Goal: Information Seeking & Learning: Find specific fact

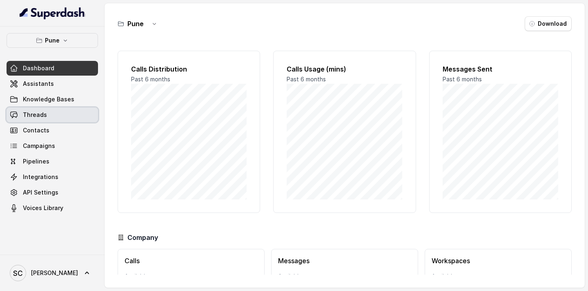
click at [57, 115] on link "Threads" at bounding box center [53, 114] width 92 height 15
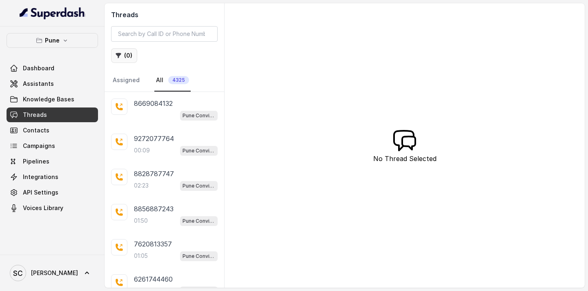
click at [126, 54] on button "( 0 )" at bounding box center [124, 55] width 26 height 15
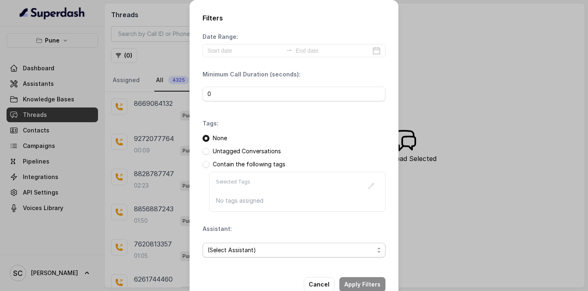
click at [231, 246] on span "(Select Assistant)" at bounding box center [291, 250] width 167 height 10
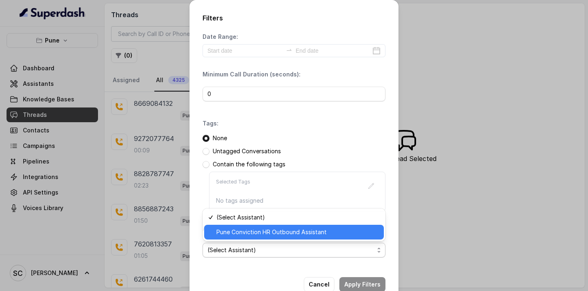
click at [241, 235] on span "Pune Conviction HR Outbound Assistant" at bounding box center [298, 232] width 163 height 10
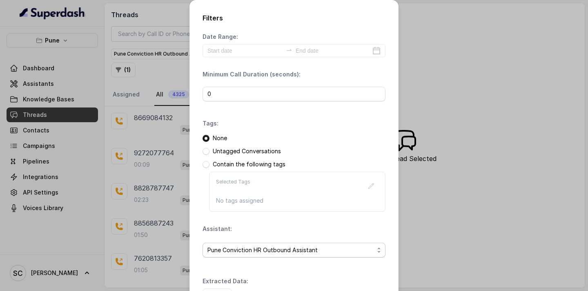
scroll to position [60, 0]
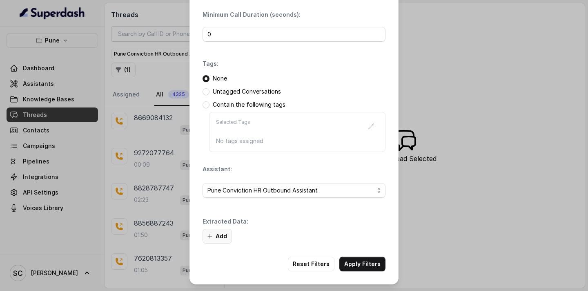
click at [213, 233] on icon "button" at bounding box center [210, 236] width 7 height 7
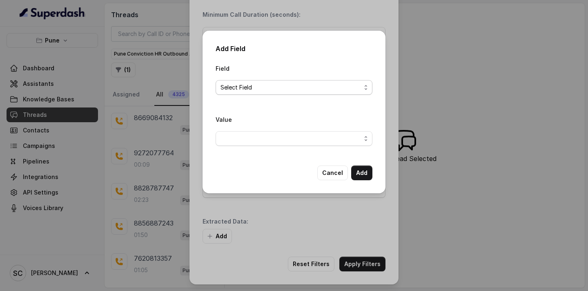
click at [270, 88] on span "Select Field" at bounding box center [291, 88] width 141 height 10
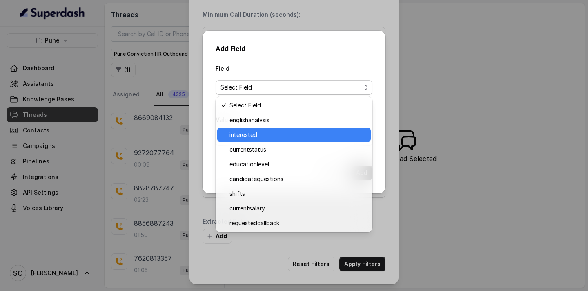
click at [255, 133] on span "interested" at bounding box center [298, 135] width 136 height 10
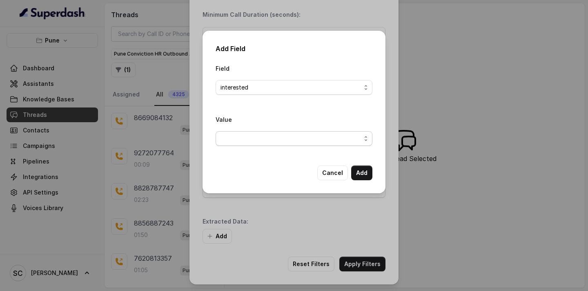
click at [250, 141] on span "button" at bounding box center [294, 138] width 157 height 15
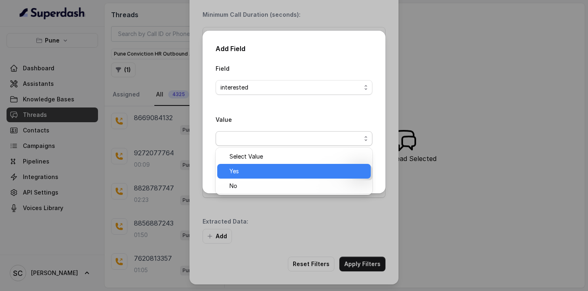
click at [237, 170] on span "Yes" at bounding box center [298, 171] width 136 height 10
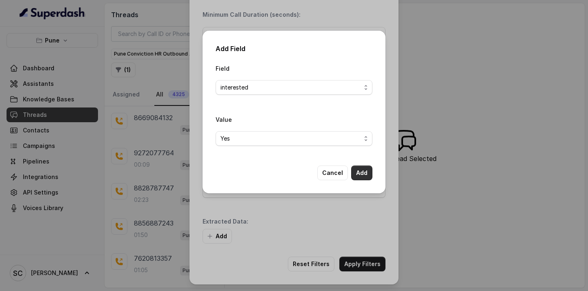
click at [359, 172] on button "Add" at bounding box center [361, 172] width 21 height 15
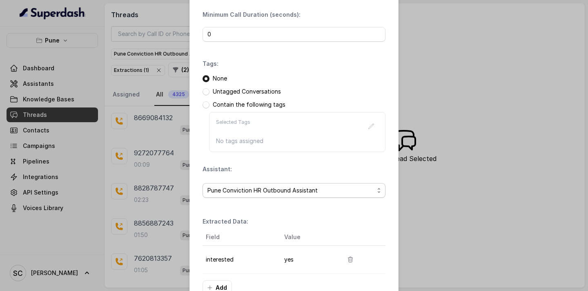
scroll to position [111, 0]
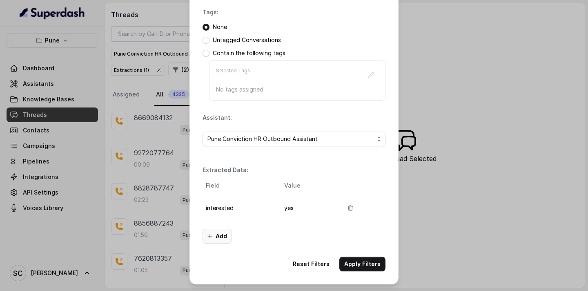
click at [217, 238] on button "Add" at bounding box center [217, 236] width 29 height 15
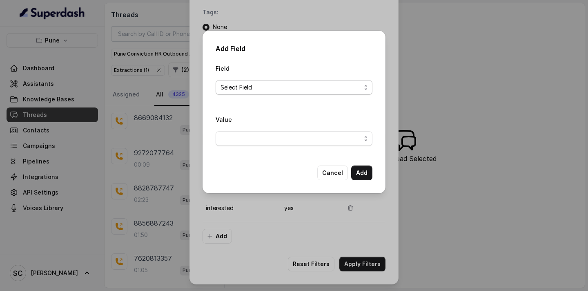
click at [277, 86] on span "Select Field" at bounding box center [291, 88] width 141 height 10
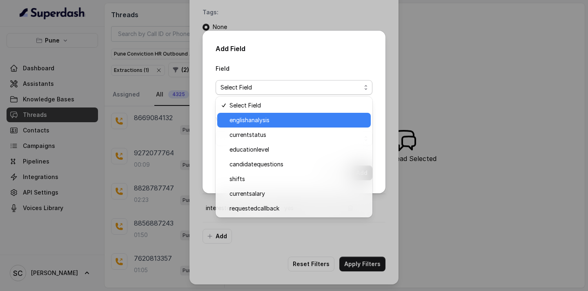
click at [261, 123] on span "englishanalysis" at bounding box center [298, 120] width 136 height 10
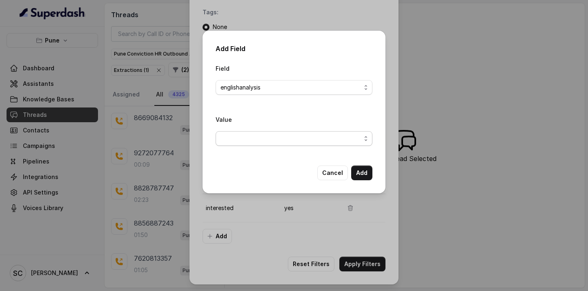
click at [247, 139] on span "button" at bounding box center [294, 138] width 157 height 15
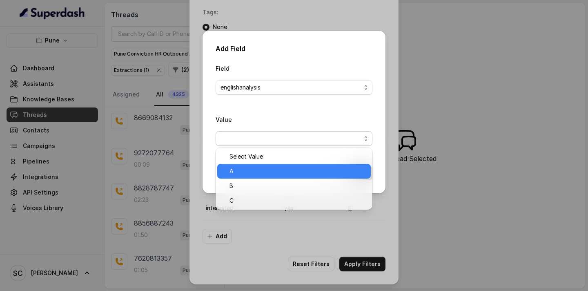
click at [237, 167] on span "A" at bounding box center [298, 171] width 136 height 10
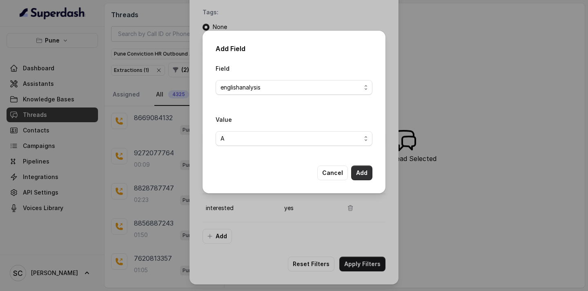
click at [357, 176] on button "Add" at bounding box center [361, 172] width 21 height 15
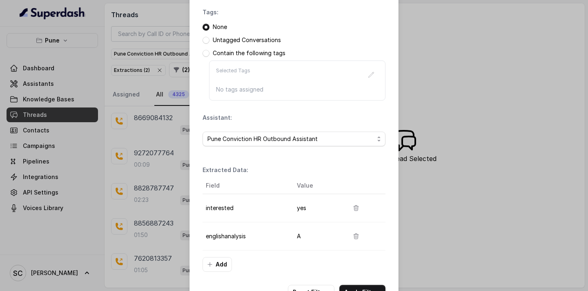
scroll to position [139, 0]
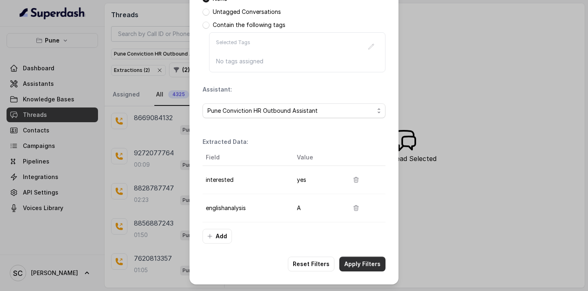
click at [366, 268] on button "Apply Filters" at bounding box center [363, 264] width 46 height 15
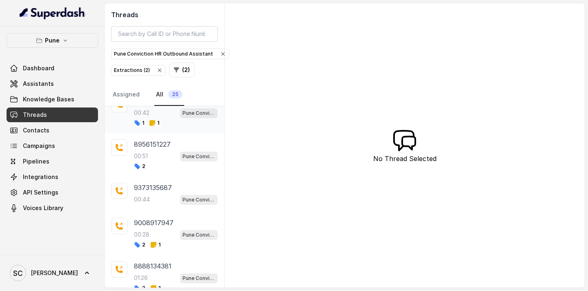
scroll to position [17, 0]
click at [154, 191] on p "9373135687" at bounding box center [153, 187] width 38 height 10
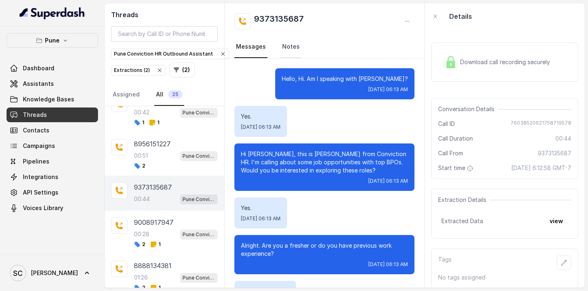
click at [288, 47] on link "Notes" at bounding box center [291, 47] width 21 height 22
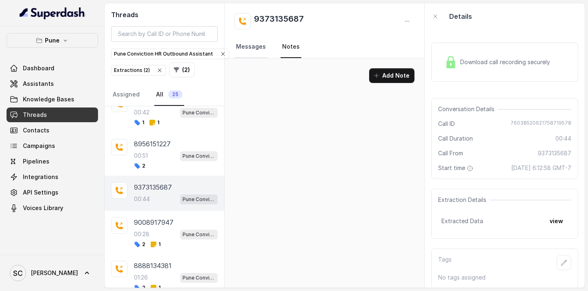
click at [253, 49] on link "Messages" at bounding box center [251, 47] width 33 height 22
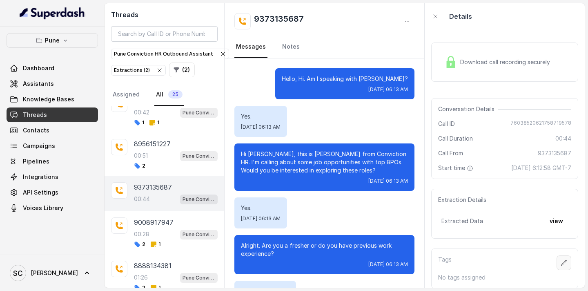
click at [563, 261] on icon "button" at bounding box center [564, 262] width 7 height 7
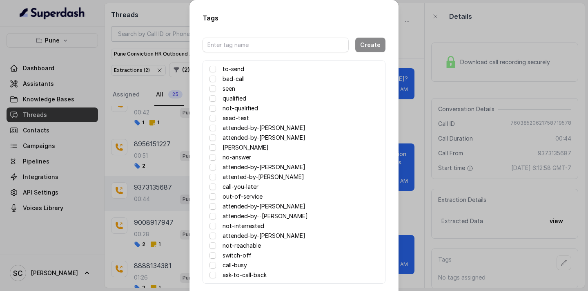
scroll to position [40, 0]
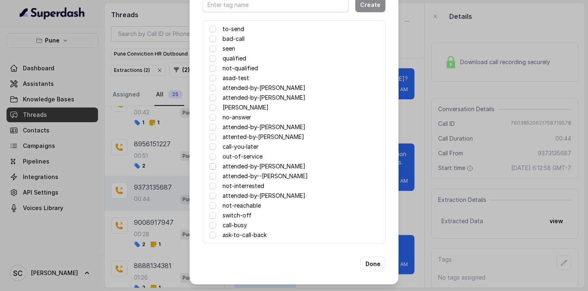
click at [212, 167] on span at bounding box center [213, 166] width 7 height 7
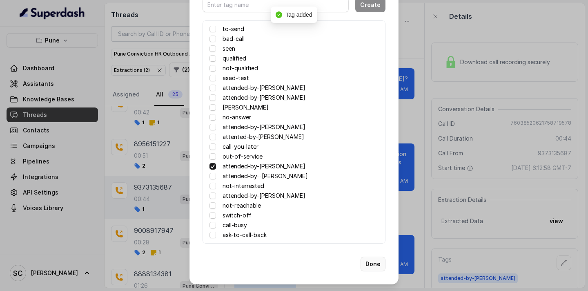
click at [370, 265] on button "Done" at bounding box center [373, 264] width 25 height 15
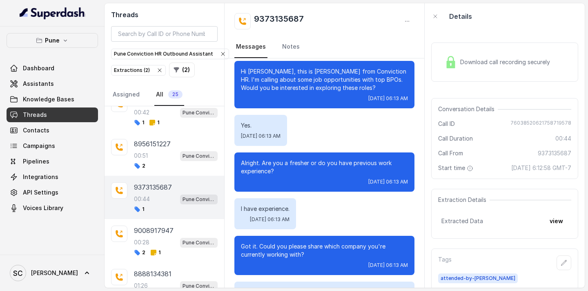
scroll to position [0, 0]
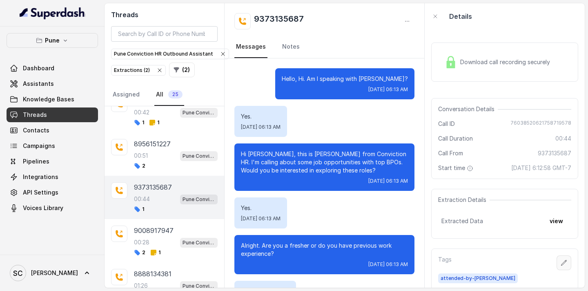
click at [563, 259] on button "button" at bounding box center [564, 262] width 15 height 15
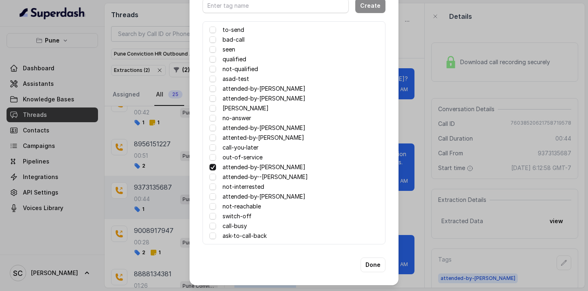
scroll to position [40, 0]
click at [212, 145] on span at bounding box center [213, 146] width 7 height 7
click at [373, 262] on button "Done" at bounding box center [373, 264] width 25 height 15
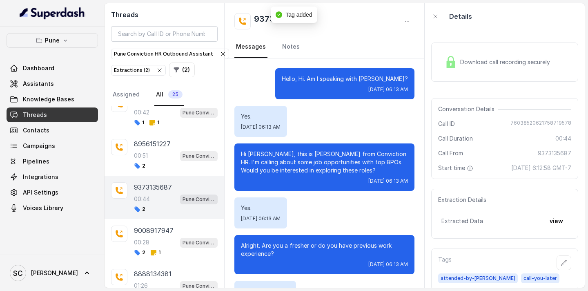
scroll to position [9, 0]
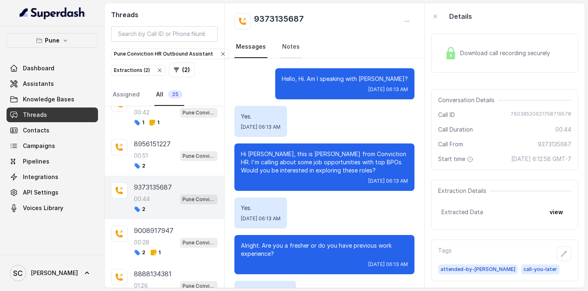
click at [293, 51] on link "Notes" at bounding box center [291, 47] width 21 height 22
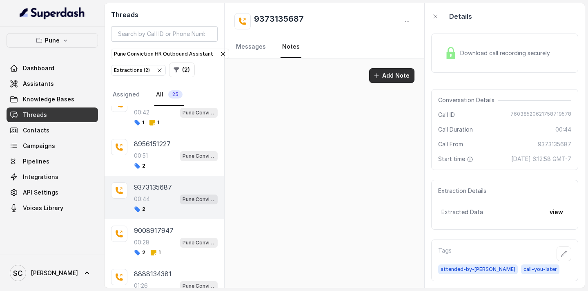
click at [396, 72] on button "Add Note" at bounding box center [391, 75] width 45 height 15
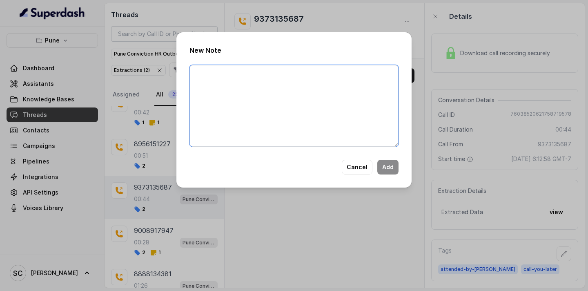
click at [300, 94] on textarea at bounding box center [294, 106] width 209 height 82
type textarea "Asked for a call back"
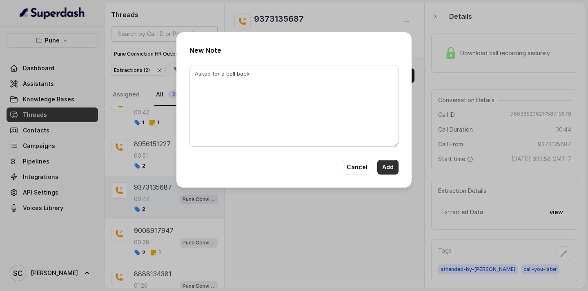
click at [390, 165] on button "Add" at bounding box center [388, 167] width 21 height 15
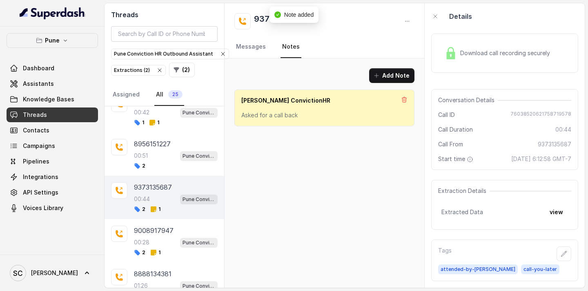
click at [315, 34] on div "9373135687 Messages Notes" at bounding box center [325, 30] width 200 height 55
drag, startPoint x: 322, startPoint y: 17, endPoint x: 255, endPoint y: 18, distance: 67.0
click at [255, 18] on div "9373135687" at bounding box center [325, 21] width 180 height 16
copy h2 "9373135687"
click at [135, 95] on link "Assigned" at bounding box center [126, 95] width 30 height 22
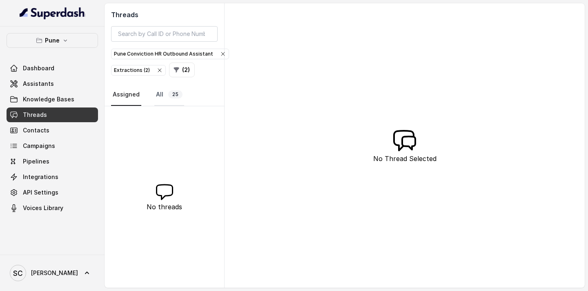
click at [166, 91] on link "All 25" at bounding box center [169, 95] width 30 height 22
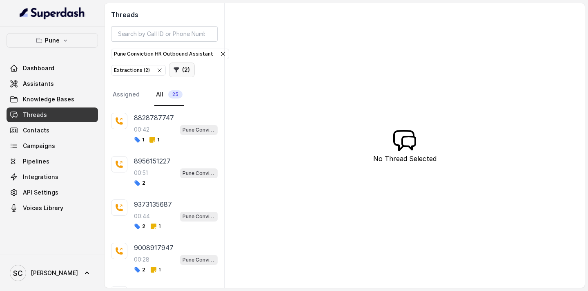
click at [179, 73] on button "( 2 )" at bounding box center [182, 70] width 26 height 15
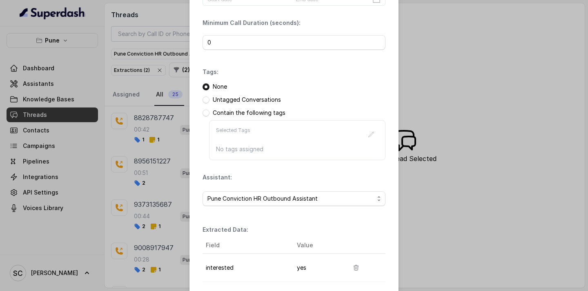
scroll to position [139, 0]
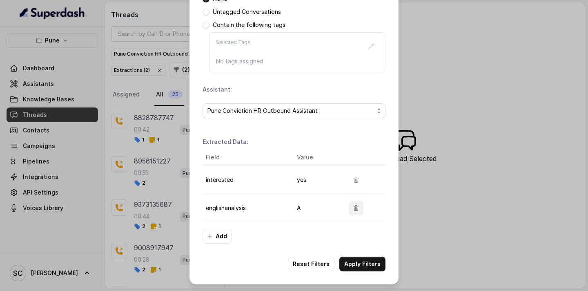
click at [355, 208] on icon "button" at bounding box center [356, 208] width 7 height 7
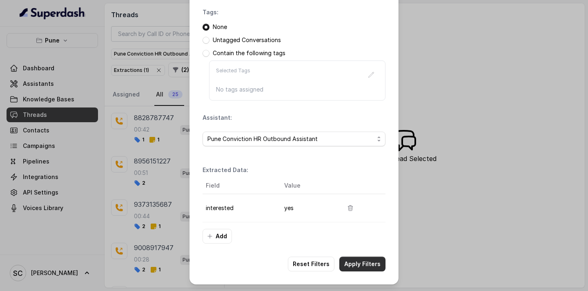
click at [370, 262] on button "Apply Filters" at bounding box center [363, 264] width 46 height 15
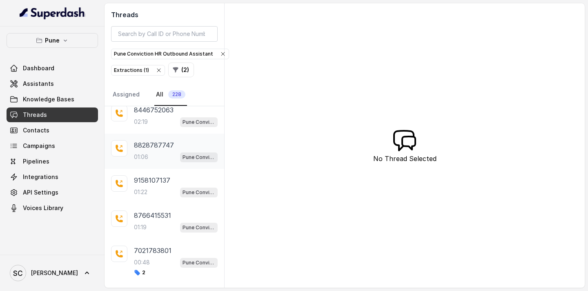
scroll to position [116, 0]
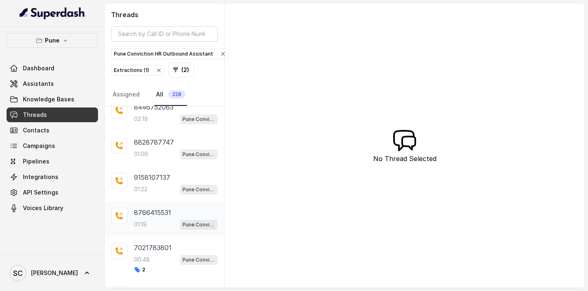
click at [145, 217] on div "8766415531 01:19 Pune Conviction HR Outbound Assistant" at bounding box center [176, 219] width 84 height 22
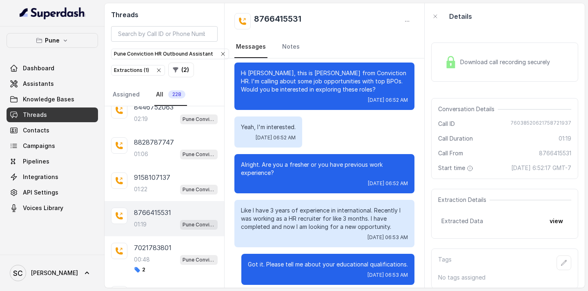
scroll to position [84, 0]
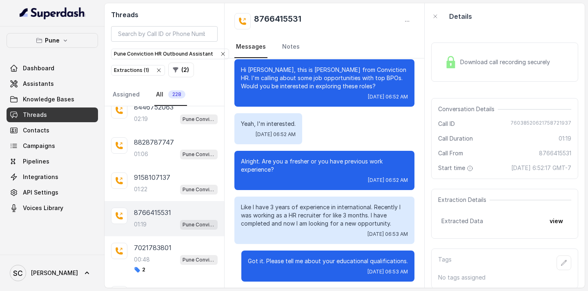
click at [173, 223] on div "01:19 Pune Conviction HR Outbound Assistant" at bounding box center [176, 224] width 84 height 11
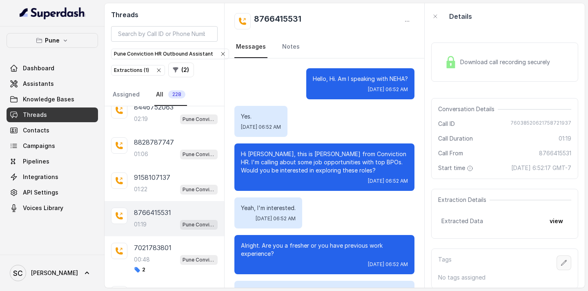
click at [564, 259] on icon "button" at bounding box center [564, 262] width 7 height 7
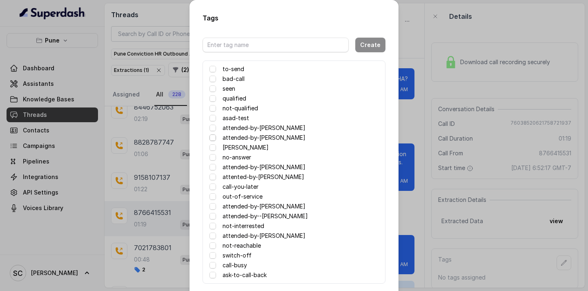
click at [212, 137] on span at bounding box center [213, 137] width 7 height 7
click at [412, 181] on div "Tags Create to-send bad-call seen qualified not-qualified asad-test attended-by…" at bounding box center [294, 145] width 588 height 291
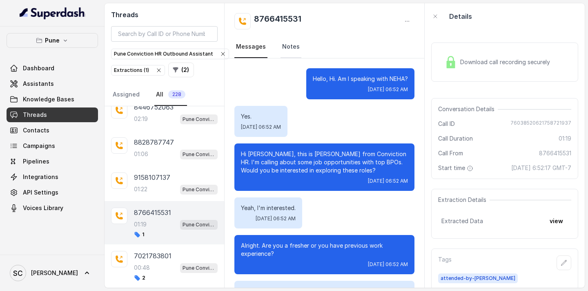
click at [289, 44] on link "Notes" at bounding box center [291, 47] width 21 height 22
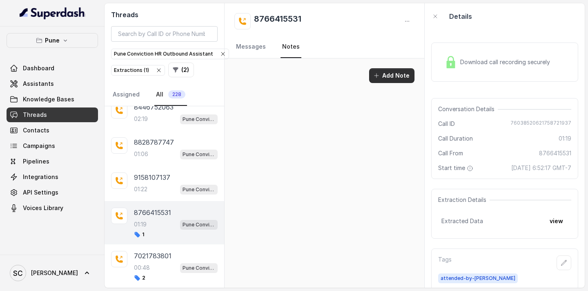
click at [398, 74] on button "Add Note" at bounding box center [391, 75] width 45 height 15
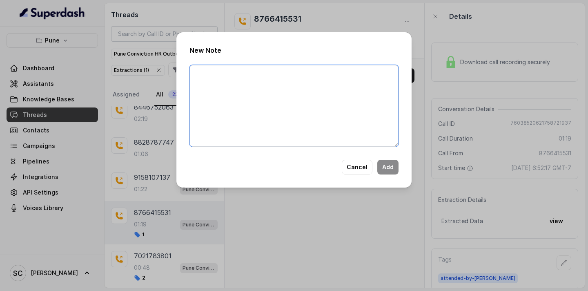
click at [261, 76] on textarea at bounding box center [294, 106] width 209 height 82
paste textarea "Name Number Recruiter Name of attender Comments AI Improvement"
click at [215, 74] on textarea "Name Number Recruiter Name of attender Comments AI Improvement" at bounding box center [294, 106] width 209 height 82
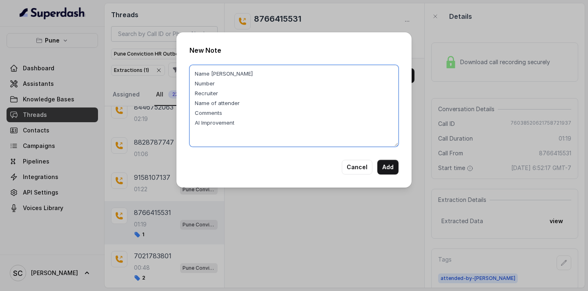
click at [217, 84] on textarea "Name neha Number Recruiter Name of attender Comments AI Improvement" at bounding box center [294, 106] width 209 height 82
click at [228, 94] on textarea "Name neha Number 8766415531 Recruiter Name of attender Comments AI Improvement" at bounding box center [294, 106] width 209 height 82
click at [242, 104] on textarea "Name neha Number 8766415531 Recruiter saba Name of attender Comments AI Improve…" at bounding box center [294, 106] width 209 height 82
click at [230, 116] on textarea "Name neha Number 8766415531 Recruiter saba Name of attender saba Comments AI Im…" at bounding box center [294, 106] width 209 height 82
click at [337, 110] on textarea "Name neha Number 8766415531 Recruiter saba Name of attender saba Comments not e…" at bounding box center [294, 106] width 209 height 82
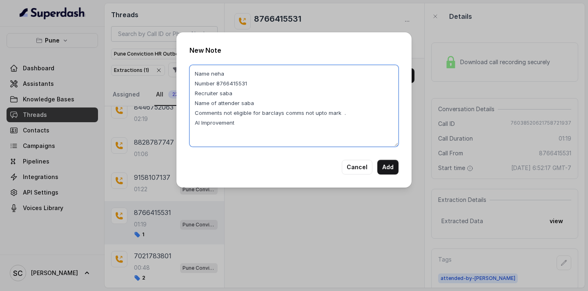
click at [352, 112] on textarea "Name neha Number 8766415531 Recruiter saba Name of attender saba Comments not e…" at bounding box center [294, 106] width 209 height 82
click at [226, 114] on textarea "Name neha Number 8766415531 Recruiter saba Name of attender saba Comments not e…" at bounding box center [294, 106] width 209 height 82
click at [227, 112] on textarea "Name neha Number 8766415531 Recruiter saba Name of attender saba Comments eligi…" at bounding box center [294, 106] width 209 height 82
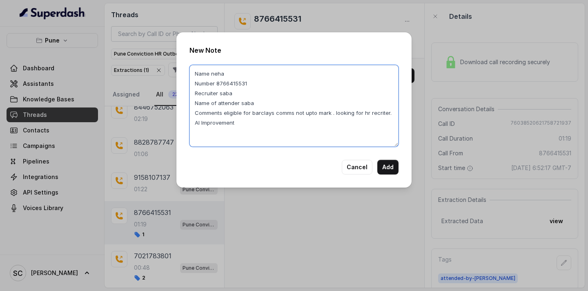
click at [227, 112] on textarea "Name neha Number 8766415531 Recruiter saba Name of attender saba Comments eligi…" at bounding box center [294, 106] width 209 height 82
click at [222, 113] on textarea "Name neha Number 8766415531 Recruiter saba Name of attender saba Comments for b…" at bounding box center [294, 106] width 209 height 82
click at [224, 113] on textarea "Name neha Number 8766415531 Recruiter saba Name of attender saba Comments not e…" at bounding box center [294, 106] width 209 height 82
drag, startPoint x: 224, startPoint y: 113, endPoint x: 318, endPoint y: 122, distance: 94.0
click at [318, 122] on textarea "Name neha Number 8766415531 Recruiter saba Name of attender saba Comments not e…" at bounding box center [294, 106] width 209 height 82
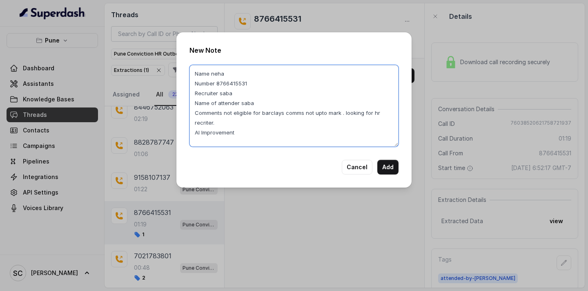
click at [262, 133] on textarea "Name neha Number 8766415531 Recruiter saba Name of attender saba Comments not e…" at bounding box center [294, 106] width 209 height 82
type textarea "Name neha Number 8766415531 Recruiter saba Name of attender saba Comments not e…"
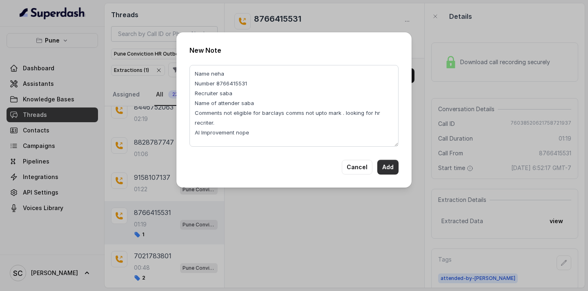
click at [384, 165] on button "Add" at bounding box center [388, 167] width 21 height 15
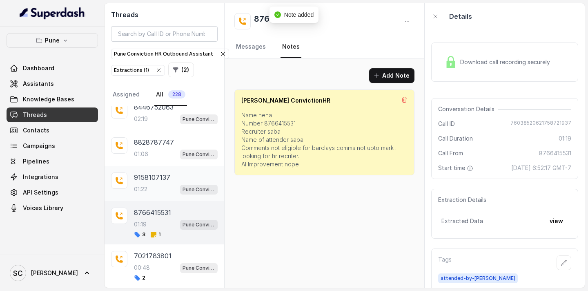
click at [155, 195] on div "9158107137 01:22 Pune Conviction HR Outbound Assistant" at bounding box center [165, 183] width 120 height 35
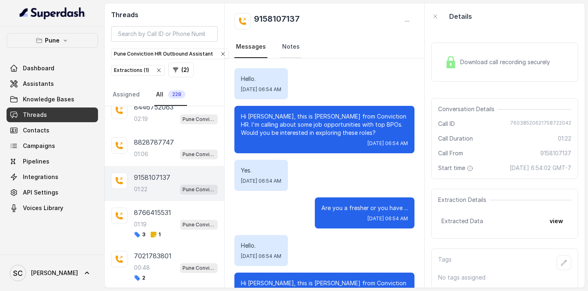
click at [290, 42] on link "Notes" at bounding box center [291, 47] width 21 height 22
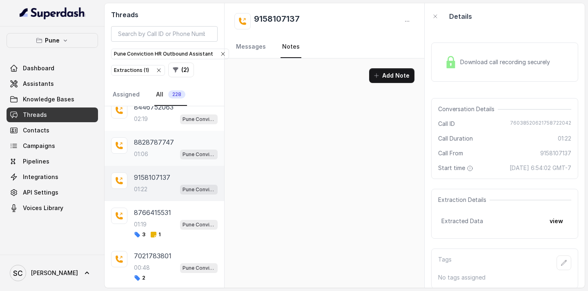
click at [159, 162] on div "8828787747 01:06 Pune Conviction HR Outbound Assistant" at bounding box center [165, 148] width 120 height 35
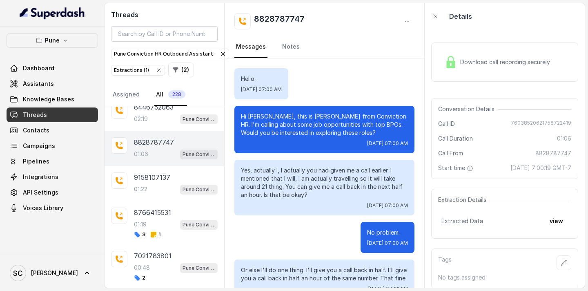
scroll to position [279, 0]
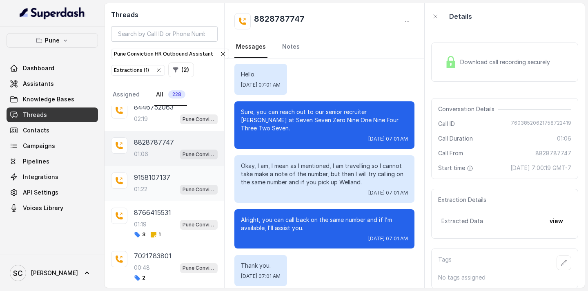
click at [167, 177] on p "9158107137" at bounding box center [152, 177] width 36 height 10
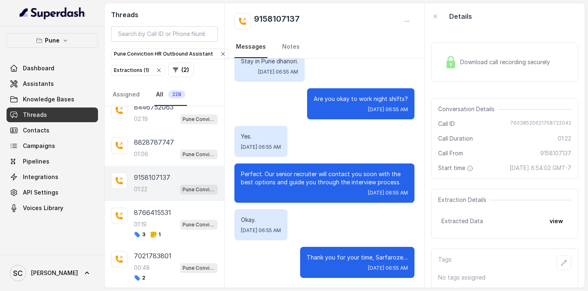
scroll to position [7, 0]
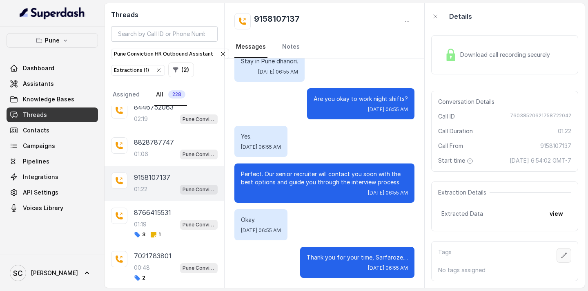
click at [561, 255] on icon "button" at bounding box center [564, 255] width 7 height 7
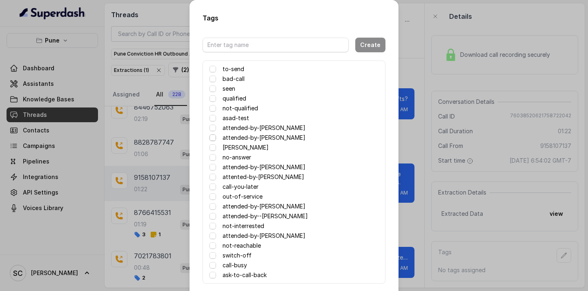
click at [212, 139] on span at bounding box center [213, 137] width 7 height 7
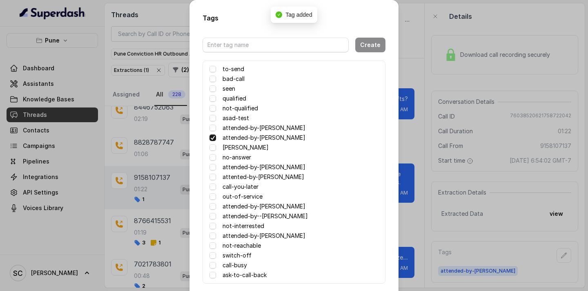
click at [416, 199] on div "Tags Create to-send bad-call seen qualified not-qualified asad-test attended-by…" at bounding box center [294, 145] width 588 height 291
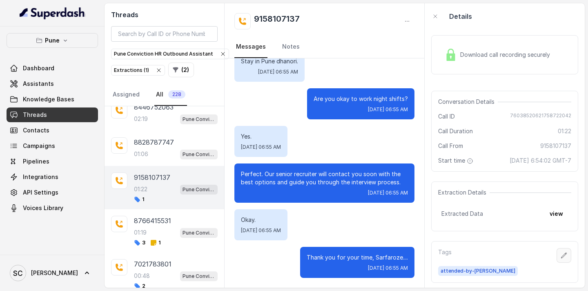
click at [563, 253] on icon "button" at bounding box center [564, 255] width 7 height 7
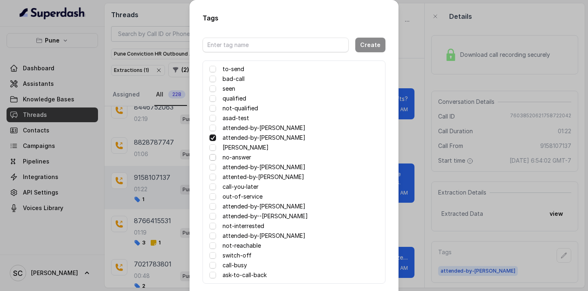
click at [213, 159] on span at bounding box center [213, 157] width 7 height 7
click at [432, 170] on div "Tags Create to-send bad-call seen qualified not-qualified asad-test attended-by…" at bounding box center [294, 145] width 588 height 291
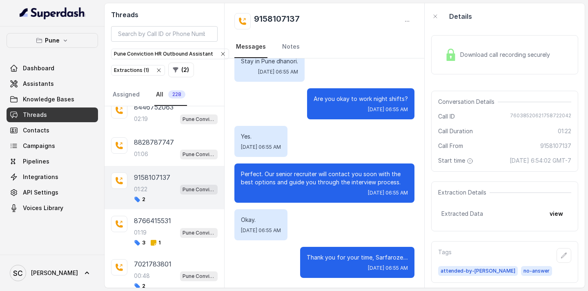
drag, startPoint x: 261, startPoint y: 17, endPoint x: 260, endPoint y: 8, distance: 9.5
click at [261, 13] on h2 "9158107137" at bounding box center [277, 21] width 46 height 16
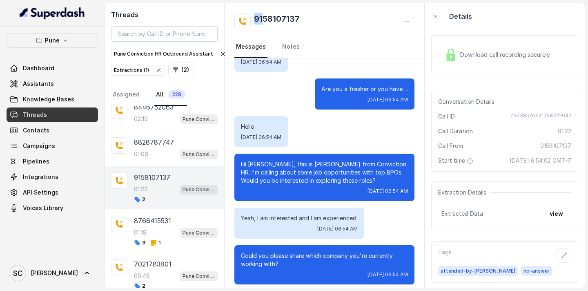
scroll to position [0, 0]
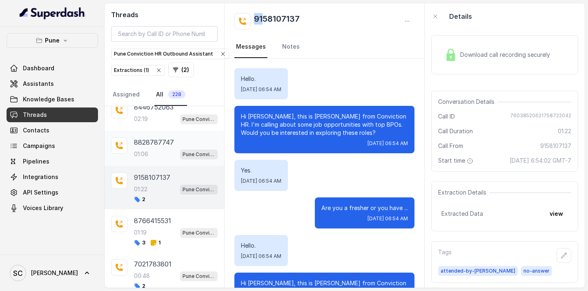
click at [163, 152] on div "01:06 Pune Conviction HR Outbound Assistant" at bounding box center [176, 154] width 84 height 11
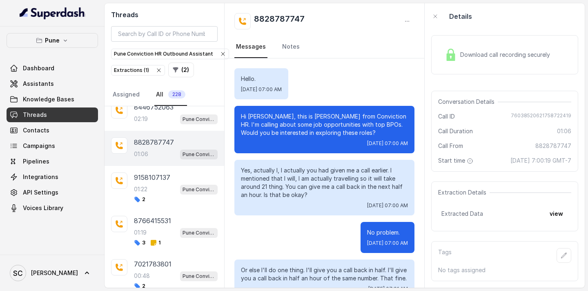
scroll to position [279, 0]
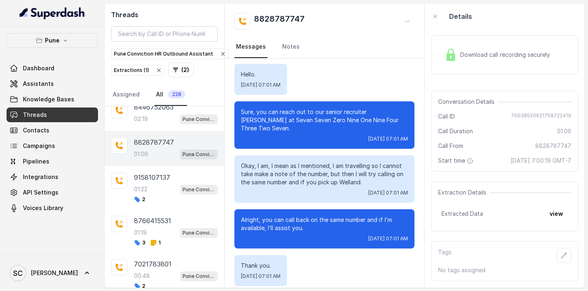
click at [163, 151] on div "01:06 Pune Conviction HR Outbound Assistant" at bounding box center [176, 154] width 84 height 11
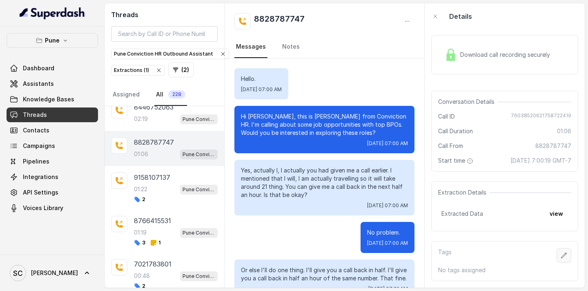
click at [566, 256] on icon "button" at bounding box center [564, 255] width 7 height 7
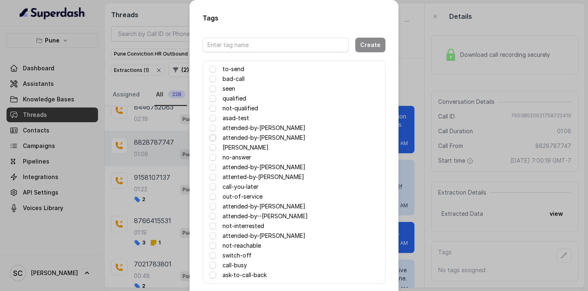
click at [213, 136] on span at bounding box center [213, 137] width 7 height 7
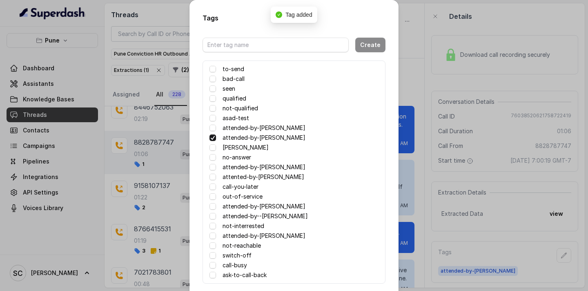
click at [418, 190] on div "Tags Create to-send bad-call seen qualified not-qualified asad-test attended-by…" at bounding box center [294, 145] width 588 height 291
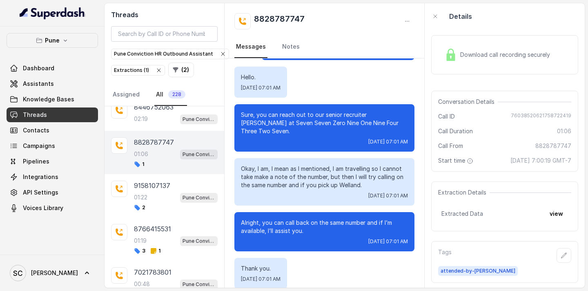
scroll to position [279, 0]
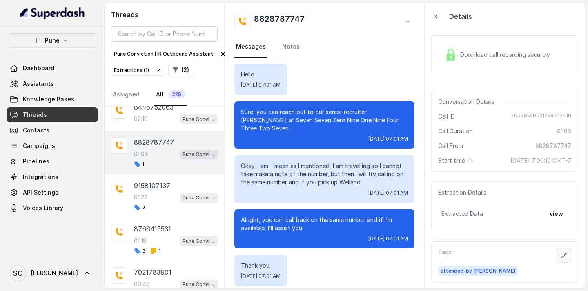
click at [566, 253] on icon "button" at bounding box center [564, 255] width 7 height 7
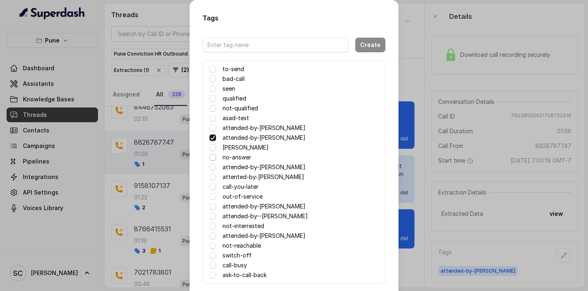
click at [212, 156] on span at bounding box center [213, 157] width 7 height 7
click at [418, 156] on div "Tags Create to-send bad-call seen qualified not-qualified asad-test attended-by…" at bounding box center [294, 145] width 588 height 291
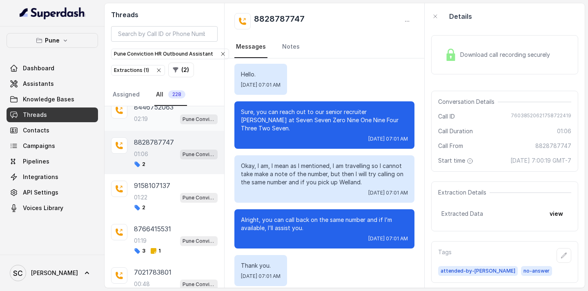
click at [154, 120] on div "02:19 Pune Conviction HR Outbound Assistant" at bounding box center [176, 119] width 84 height 11
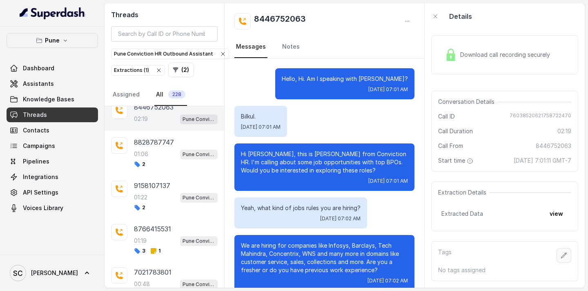
click at [566, 257] on icon "button" at bounding box center [564, 255] width 7 height 7
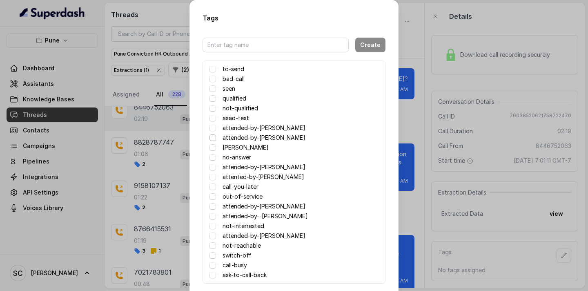
click at [212, 139] on span at bounding box center [213, 137] width 7 height 7
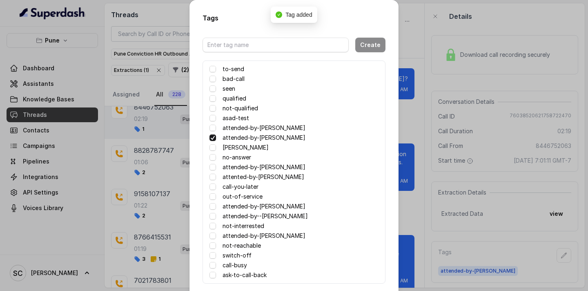
click at [436, 165] on div "Tags Create to-send bad-call seen qualified not-qualified asad-test attended-by…" at bounding box center [294, 145] width 588 height 291
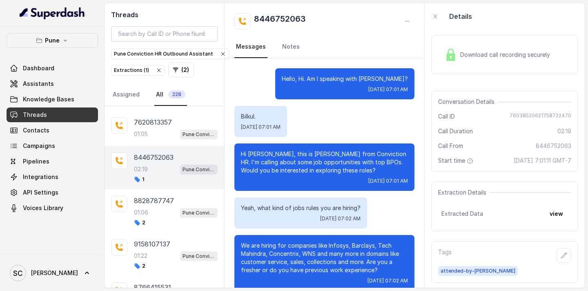
scroll to position [64, 0]
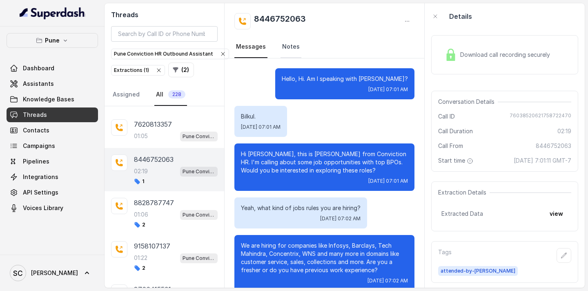
click at [290, 50] on link "Notes" at bounding box center [291, 47] width 21 height 22
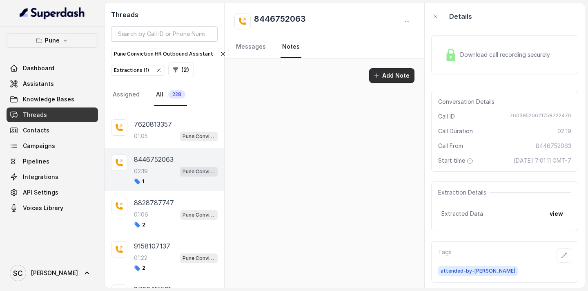
click at [386, 71] on button "Add Note" at bounding box center [391, 75] width 45 height 15
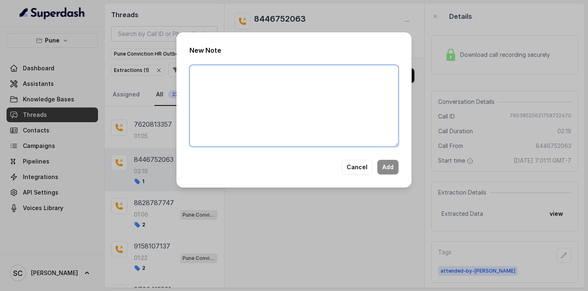
click at [248, 79] on textarea at bounding box center [294, 106] width 209 height 82
paste textarea "not eligible for barclays comms not upto mark . looking for hr recriter."
type textarea "n"
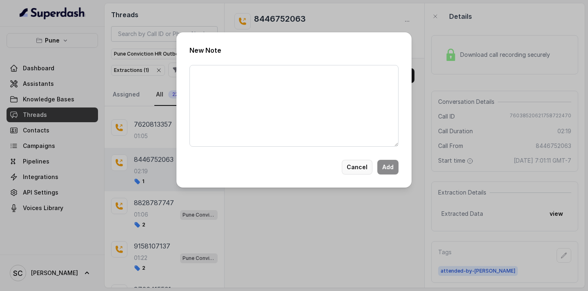
click at [360, 168] on button "Cancel" at bounding box center [357, 167] width 31 height 15
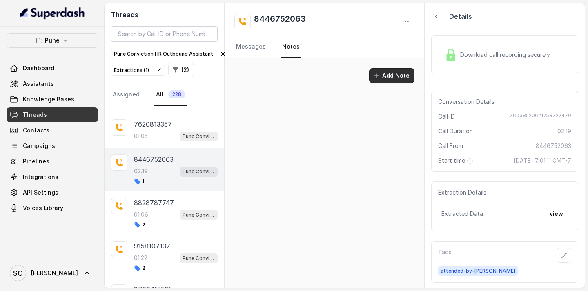
click at [407, 73] on button "Add Note" at bounding box center [391, 75] width 45 height 15
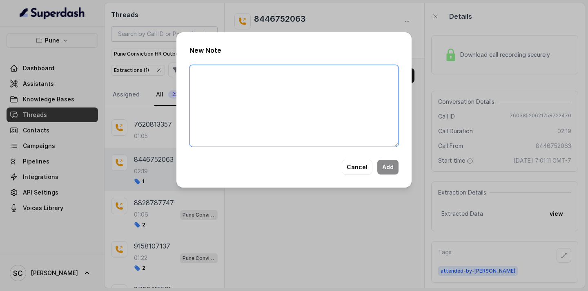
click at [238, 83] on textarea at bounding box center [294, 106] width 209 height 82
paste textarea "Name Number Recruiter Name of attender Comments AI Improvement"
click at [216, 72] on textarea "Name Number Recruiter Name of attender Comments AI Improvement" at bounding box center [294, 106] width 209 height 82
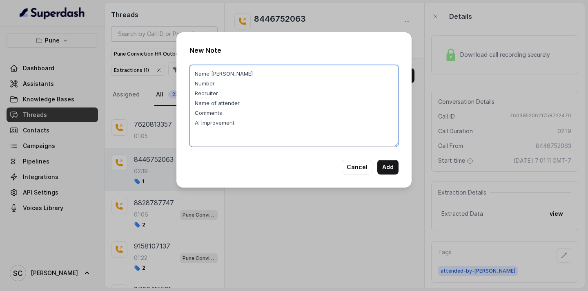
click at [220, 87] on textarea "Name sarfaraz Number Recruiter Name of attender Comments AI Improvement" at bounding box center [294, 106] width 209 height 82
click at [219, 98] on textarea "Name sarfaraz Number 8446752063 Recruiter Name of attender Comments AI Improvem…" at bounding box center [294, 106] width 209 height 82
click at [221, 93] on textarea "Name sarfaraz Number 8446752063 Recruiter Name of attender Comments AI Improvem…" at bounding box center [294, 106] width 209 height 82
click at [242, 106] on textarea "Name sarfaraz Number 8446752063 Recruiter saba Name of attender Comments AI Imp…" at bounding box center [294, 106] width 209 height 82
click at [233, 111] on textarea "Name sarfaraz Number 8446752063 Recruiter saba Name of attender saba Comments A…" at bounding box center [294, 106] width 209 height 82
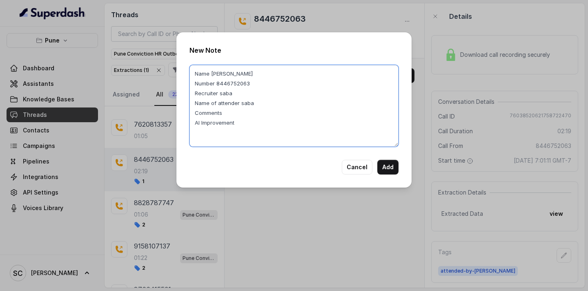
click at [233, 111] on textarea "Name sarfaraz Number 8446752063 Recruiter saba Name of attender saba Comments A…" at bounding box center [294, 106] width 209 height 82
click at [231, 113] on textarea "Name sarfaraz Number 8446752063 Recruiter saba Name of attender saba Comments A…" at bounding box center [294, 106] width 209 height 82
type textarea "Name sarfaraz Number 8446752063 Recruiter saba Name of attender saba Comments q…"
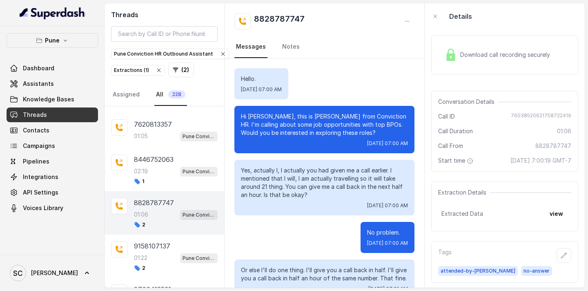
scroll to position [279, 0]
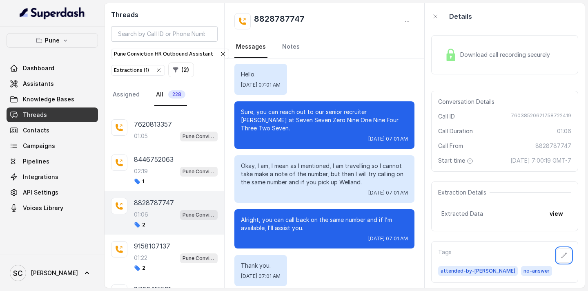
click at [557, 248] on button "button" at bounding box center [564, 255] width 15 height 15
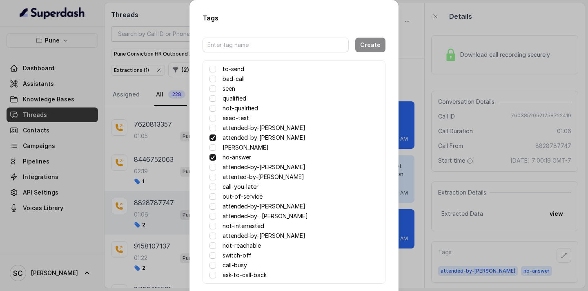
click at [447, 136] on div "Tags Create to-send bad-call seen qualified not-qualified asad-test attended-by…" at bounding box center [294, 145] width 588 height 291
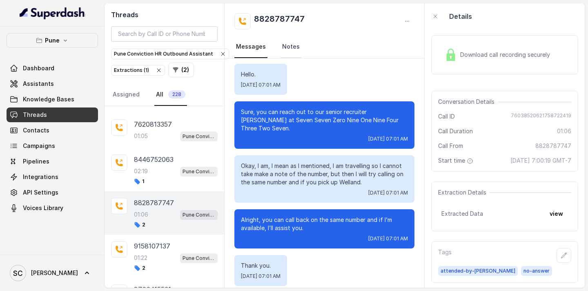
click at [290, 45] on link "Notes" at bounding box center [291, 47] width 21 height 22
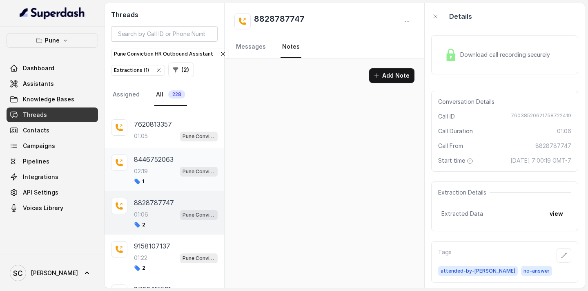
click at [159, 168] on div "02:19 Pune Conviction HR Outbound Assistant" at bounding box center [176, 171] width 84 height 11
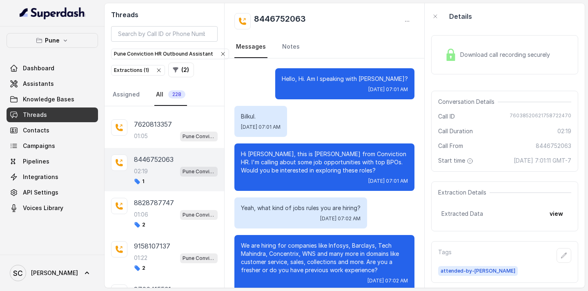
scroll to position [1155, 0]
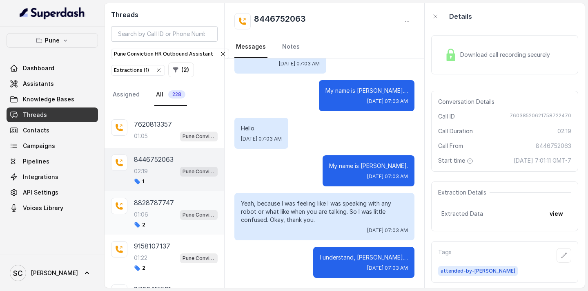
click at [151, 215] on div "01:06 Pune Conviction HR Outbound Assistant" at bounding box center [176, 214] width 84 height 11
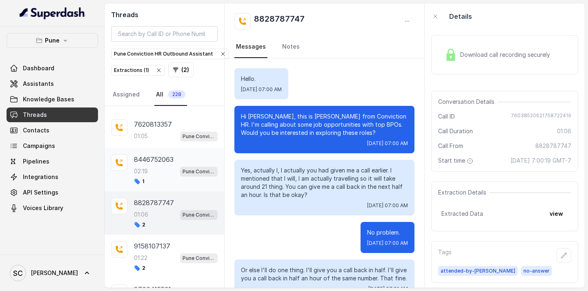
click at [156, 179] on div "1" at bounding box center [176, 181] width 84 height 7
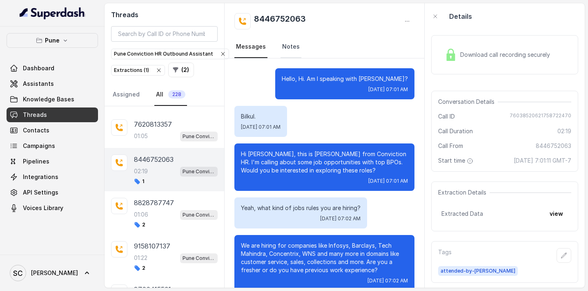
click at [287, 46] on link "Notes" at bounding box center [291, 47] width 21 height 22
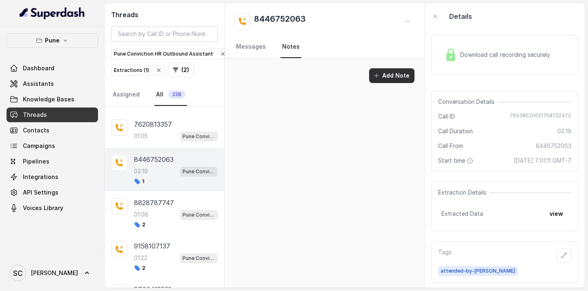
click at [384, 71] on button "Add Note" at bounding box center [391, 75] width 45 height 15
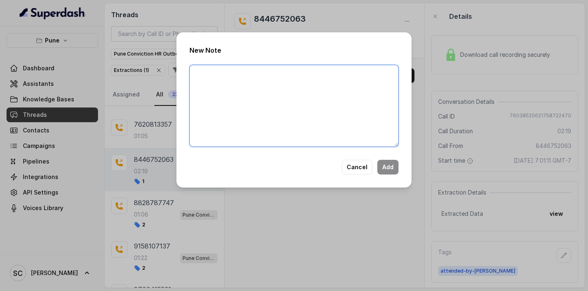
click at [277, 86] on textarea at bounding box center [294, 106] width 209 height 82
paste textarea "Name Number Recruiter Name of attender Comments AI Improvement"
click at [218, 77] on textarea "Name Number Recruiter Name of attender Comments AI Improvement" at bounding box center [294, 106] width 209 height 82
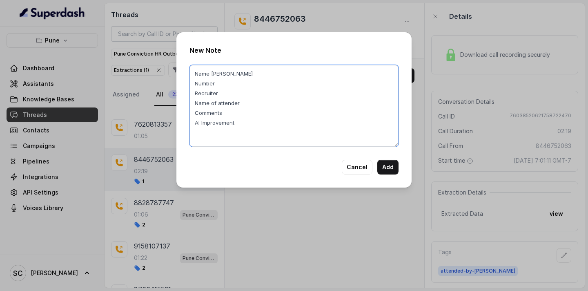
click at [221, 85] on textarea "Name sarfaraz Number Recruiter Name of attender Comments AI Improvement" at bounding box center [294, 106] width 209 height 82
click at [225, 94] on textarea "Name sarfaraz Number 8446752063 Recruiter Name of attender Comments AI Improvem…" at bounding box center [294, 106] width 209 height 82
click at [249, 101] on textarea "Name sarfaraz Number 8446752063 Recruiter saba Name of attender Comments AI Imp…" at bounding box center [294, 106] width 209 height 82
click at [239, 117] on textarea "Name sarfaraz Number 8446752063 Recruiter saba Name of attender saba Comments A…" at bounding box center [294, 106] width 209 height 82
drag, startPoint x: 228, startPoint y: 114, endPoint x: 258, endPoint y: 123, distance: 31.5
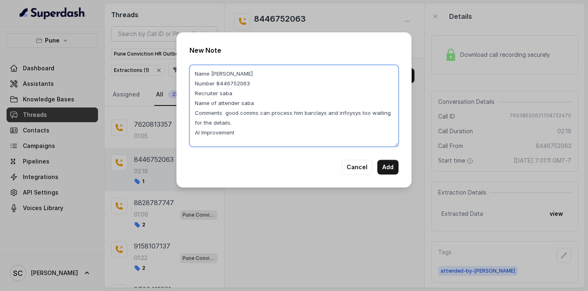
click at [258, 123] on textarea "Name sarfaraz Number 8446752063 Recruiter saba Name of attender saba Comments g…" at bounding box center [294, 106] width 209 height 82
click at [242, 137] on textarea "Name sarfaraz Number 8446752063 Recruiter saba Name of attender saba Comments g…" at bounding box center [294, 106] width 209 height 82
type textarea "Name sarfaraz Number 8446752063 Recruiter saba Name of attender saba Comments g…"
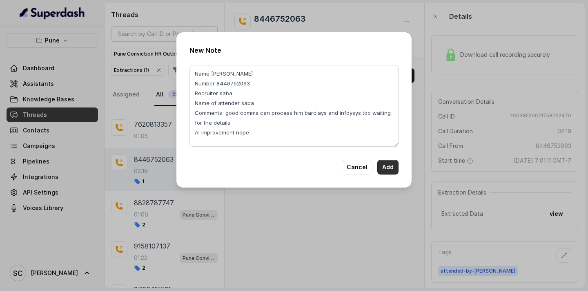
click at [390, 167] on button "Add" at bounding box center [388, 167] width 21 height 15
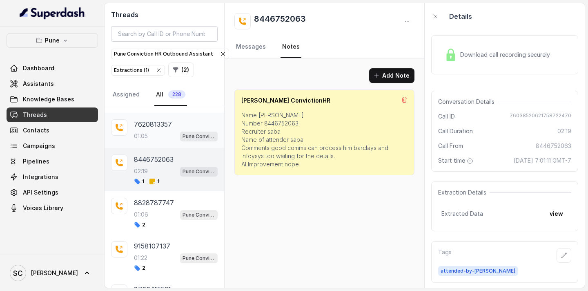
click at [173, 137] on div "01:05 Pune Conviction HR Outbound Assistant" at bounding box center [176, 136] width 84 height 11
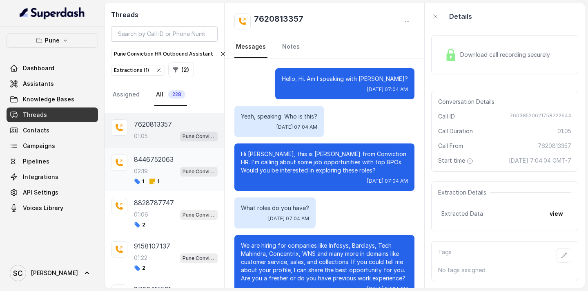
click at [159, 165] on div "8446752063 02:19 Pune Conviction HR Outbound Assistant 1 1" at bounding box center [176, 169] width 84 height 30
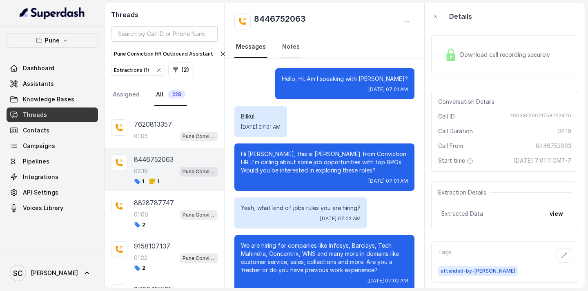
click at [289, 51] on link "Notes" at bounding box center [291, 47] width 21 height 22
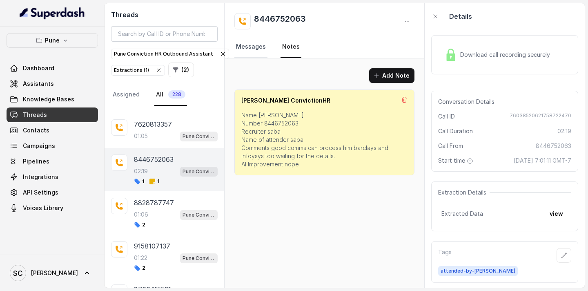
click at [250, 42] on link "Messages" at bounding box center [251, 47] width 33 height 22
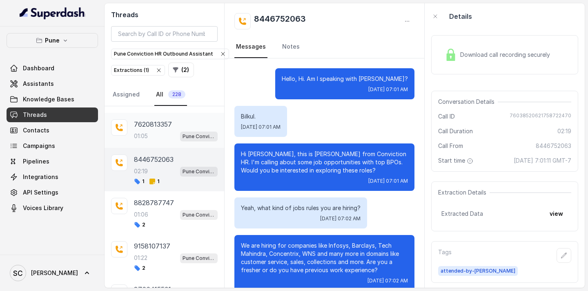
click at [162, 132] on div "01:05 Pune Conviction HR Outbound Assistant" at bounding box center [176, 136] width 84 height 11
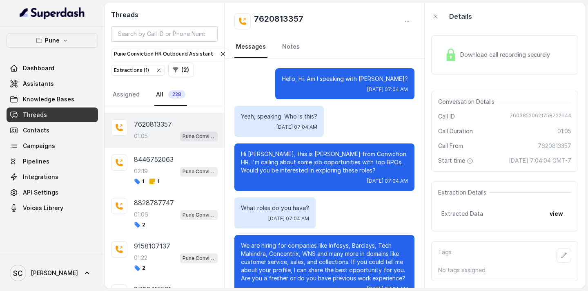
scroll to position [279, 0]
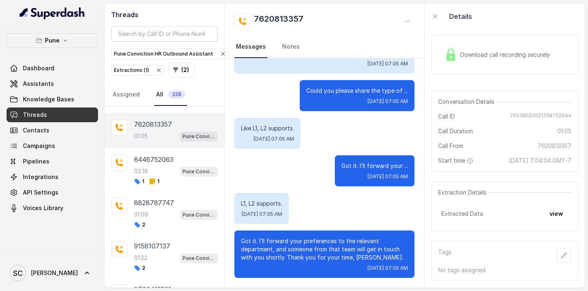
click at [156, 137] on div "01:05 Pune Conviction HR Outbound Assistant" at bounding box center [176, 136] width 84 height 11
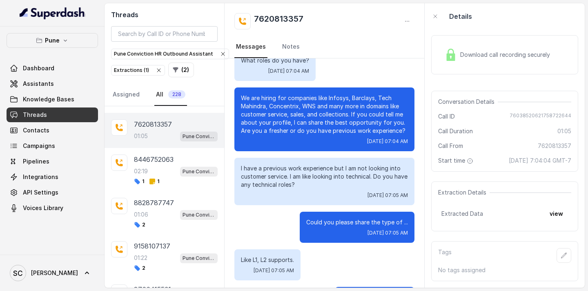
scroll to position [141, 0]
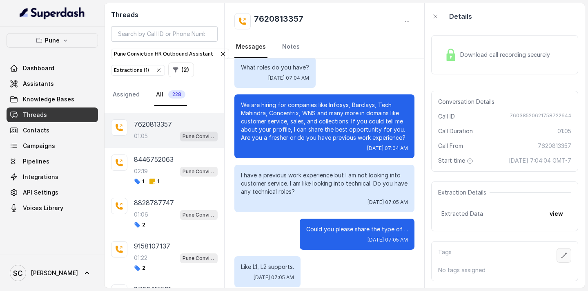
click at [566, 255] on icon "button" at bounding box center [564, 255] width 7 height 7
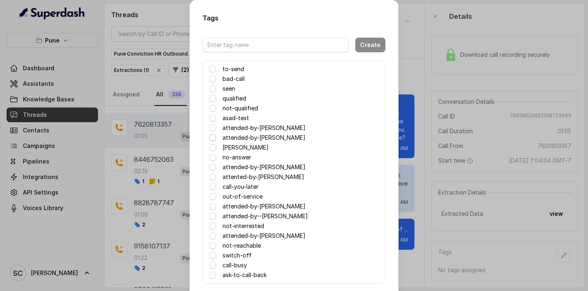
click at [214, 138] on span at bounding box center [213, 137] width 7 height 7
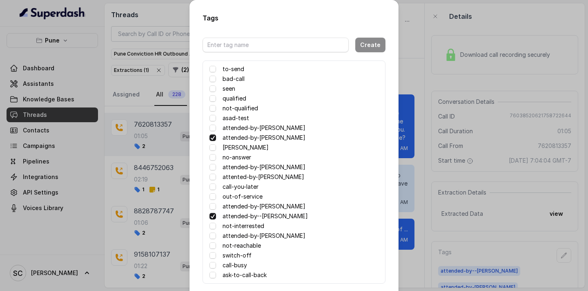
click at [214, 139] on span at bounding box center [213, 137] width 7 height 7
click at [425, 168] on div "Tags Create to-send bad-call seen qualified not-qualified asad-test attended-by…" at bounding box center [294, 145] width 588 height 291
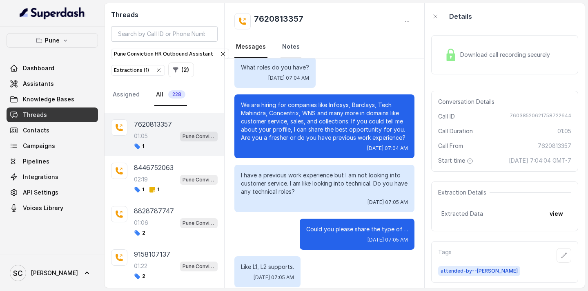
click at [287, 44] on link "Notes" at bounding box center [291, 47] width 21 height 22
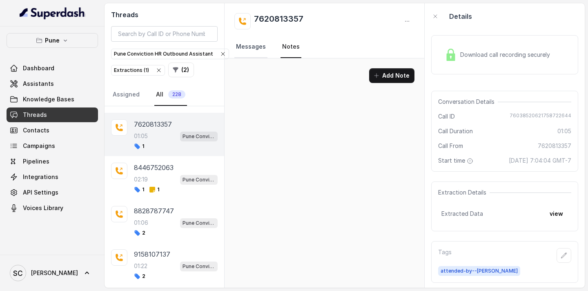
click at [245, 42] on link "Messages" at bounding box center [251, 47] width 33 height 22
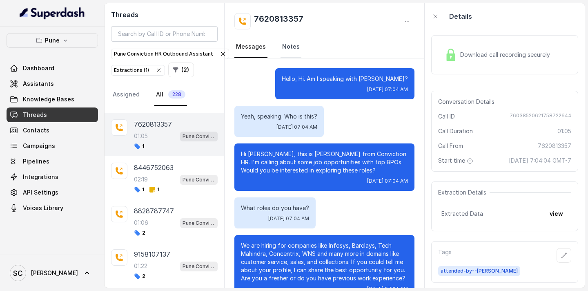
click at [283, 42] on link "Notes" at bounding box center [291, 47] width 21 height 22
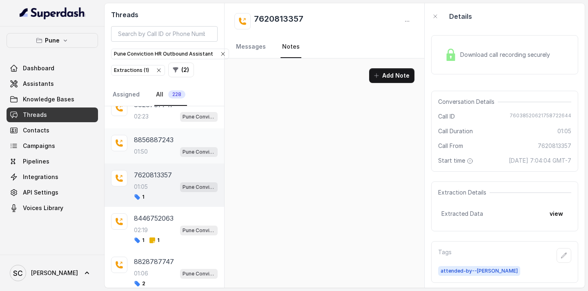
scroll to position [12, 0]
click at [168, 152] on div "01:50 Pune Conviction HR Outbound Assistant" at bounding box center [176, 152] width 84 height 11
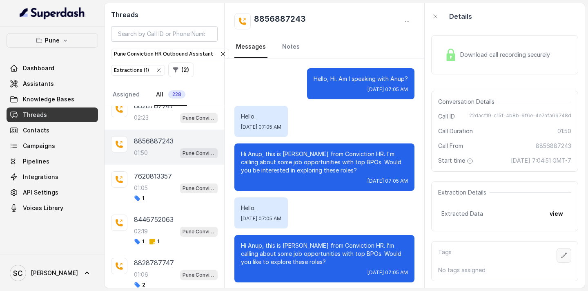
click at [569, 251] on button "button" at bounding box center [564, 255] width 15 height 15
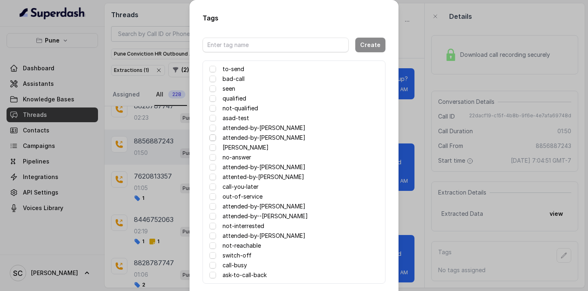
click at [213, 139] on span at bounding box center [213, 137] width 7 height 7
click at [213, 138] on span at bounding box center [213, 137] width 7 height 7
click at [184, 133] on div "Tags Create to-send bad-call seen qualified not-qualified asad-test attended-by…" at bounding box center [294, 145] width 588 height 291
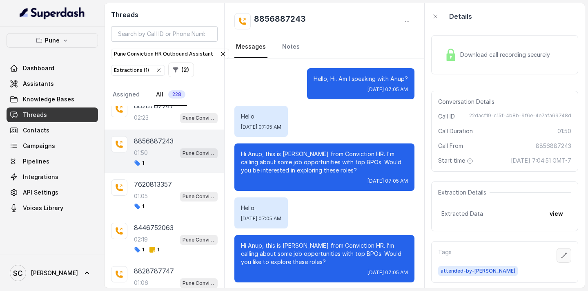
click at [568, 256] on button "button" at bounding box center [564, 255] width 15 height 15
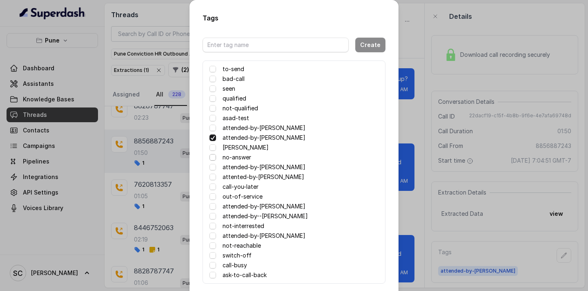
click at [212, 158] on span at bounding box center [213, 157] width 7 height 7
click at [405, 189] on div "Tags Create to-send bad-call seen qualified not-qualified asad-test attended-by…" at bounding box center [294, 145] width 588 height 291
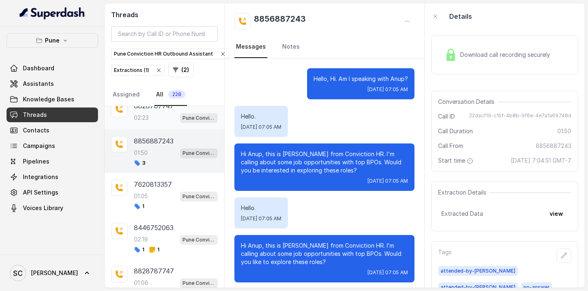
click at [154, 120] on div "02:23 Pune Conviction HR Outbound Assistant" at bounding box center [176, 117] width 84 height 11
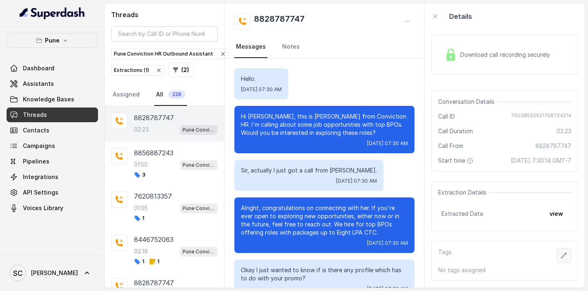
click at [564, 253] on icon "button" at bounding box center [564, 255] width 7 height 7
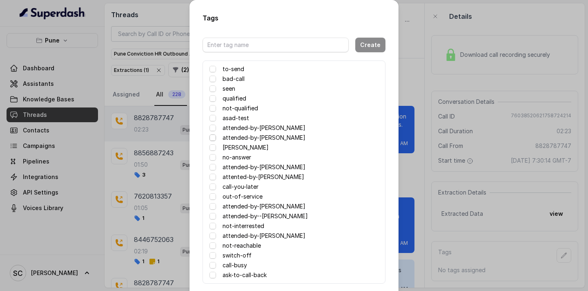
click at [214, 140] on span at bounding box center [213, 137] width 7 height 7
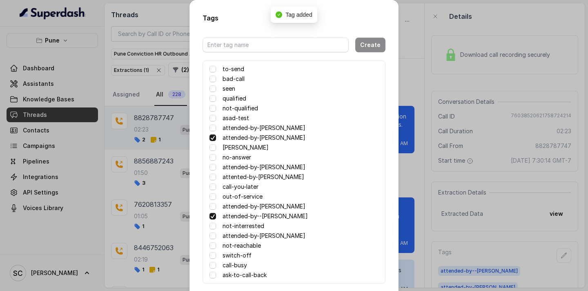
click at [214, 140] on span at bounding box center [213, 137] width 7 height 7
click at [429, 205] on div "Tags Create to-send bad-call seen qualified not-qualified asad-test attended-by…" at bounding box center [294, 145] width 588 height 291
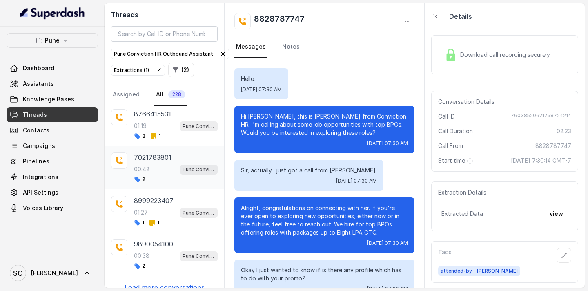
scroll to position [275, 0]
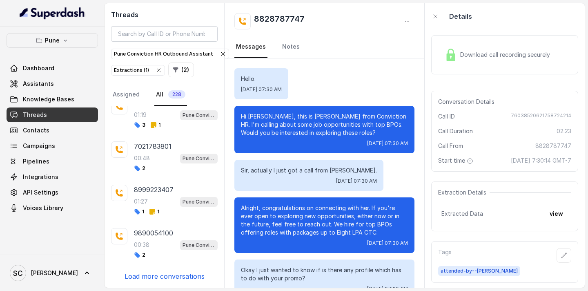
click at [170, 273] on p "Load more conversations" at bounding box center [165, 276] width 80 height 10
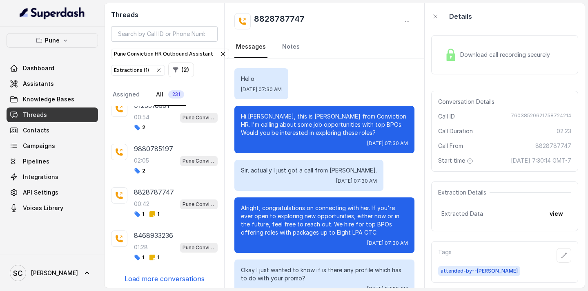
scroll to position [708, 0]
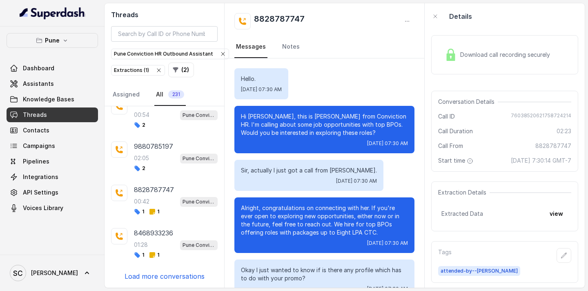
click at [159, 275] on p "Load more conversations" at bounding box center [165, 276] width 80 height 10
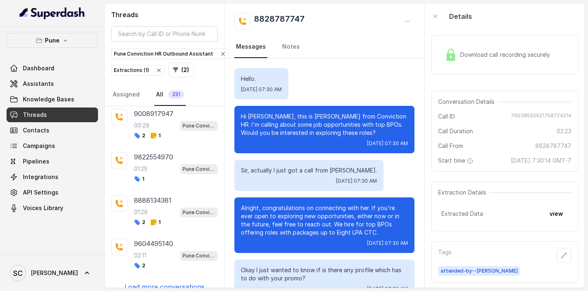
scroll to position [1133, 0]
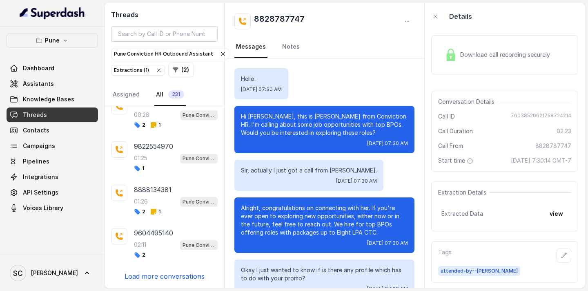
click at [156, 276] on p "Load more conversations" at bounding box center [165, 276] width 80 height 10
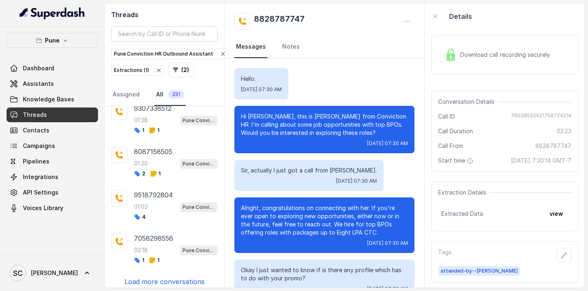
scroll to position [1557, 0]
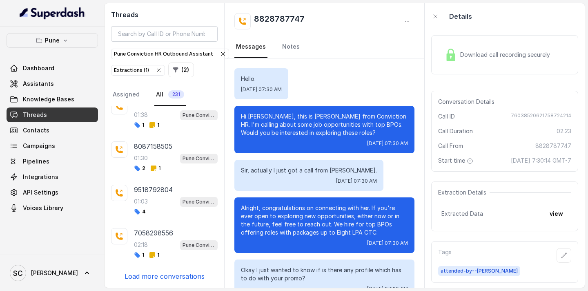
click at [156, 277] on p "Load more conversations" at bounding box center [165, 276] width 80 height 10
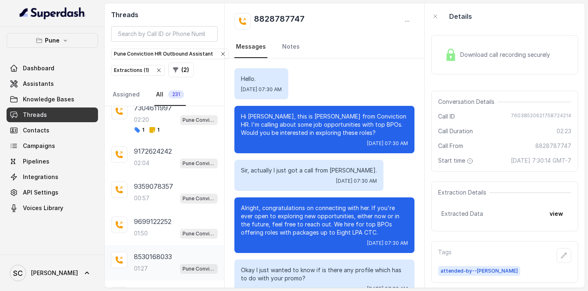
scroll to position [1855, 0]
click at [149, 163] on p "02:04" at bounding box center [142, 164] width 16 height 8
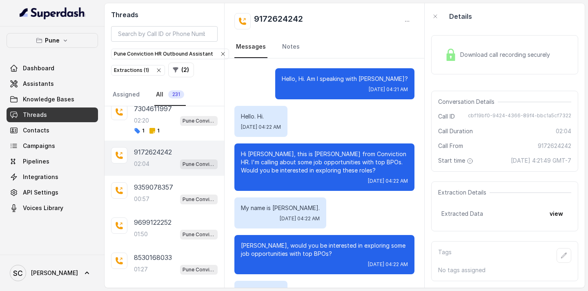
scroll to position [905, 0]
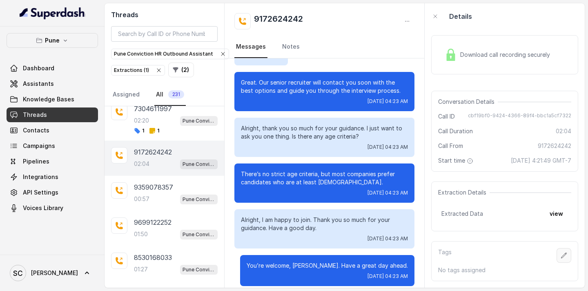
click at [562, 256] on icon "button" at bounding box center [564, 255] width 7 height 7
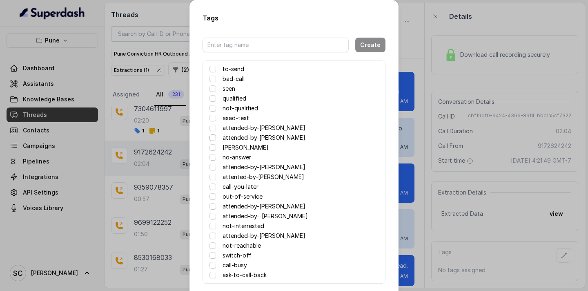
click at [212, 139] on span at bounding box center [213, 137] width 7 height 7
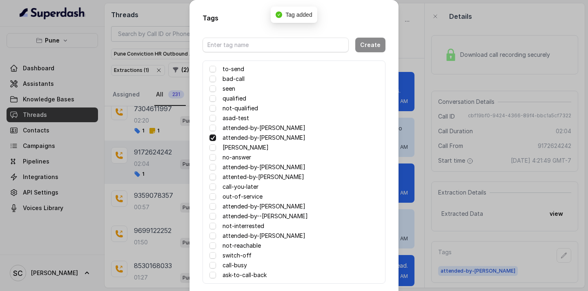
click at [416, 155] on div "Tags Create to-send bad-call seen qualified not-qualified asad-test attended-by…" at bounding box center [294, 145] width 588 height 291
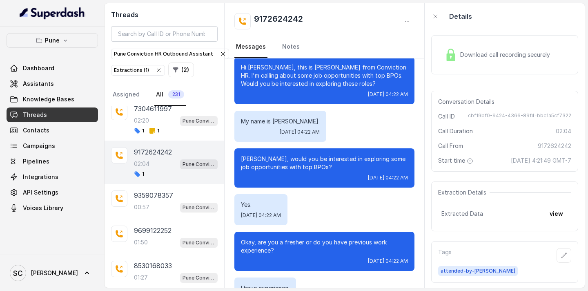
scroll to position [0, 0]
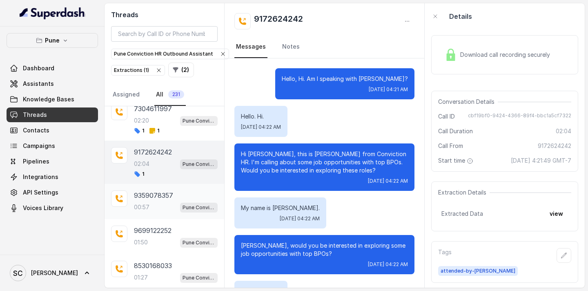
click at [191, 188] on div "9359078357 00:57 Pune Conviction HR Outbound Assistant" at bounding box center [165, 201] width 120 height 35
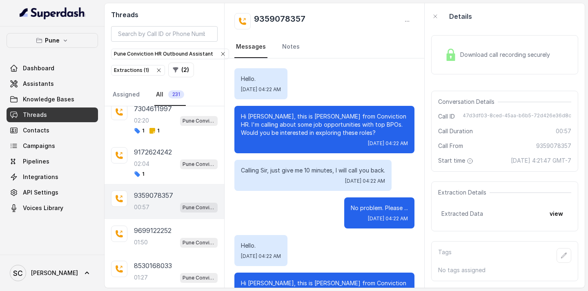
scroll to position [217, 0]
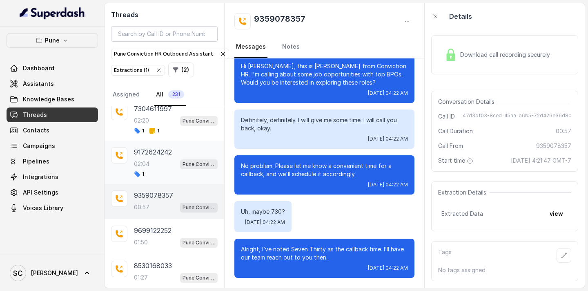
click at [161, 168] on div "02:04 Pune Conviction HR Outbound Assistant" at bounding box center [176, 164] width 84 height 11
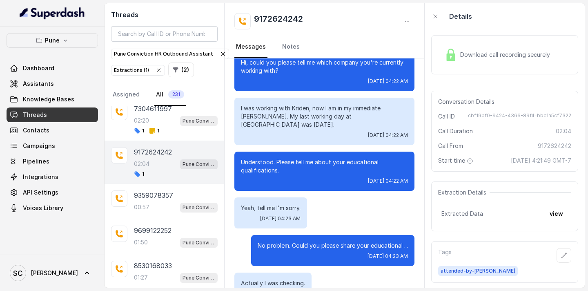
scroll to position [436, 0]
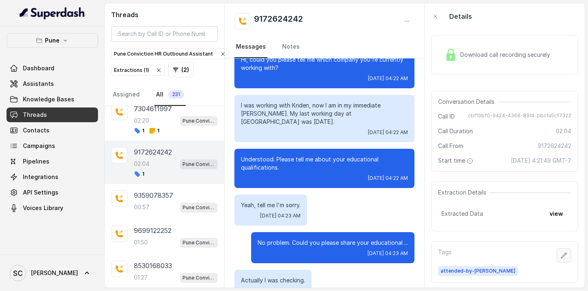
click at [570, 254] on button "button" at bounding box center [564, 255] width 15 height 15
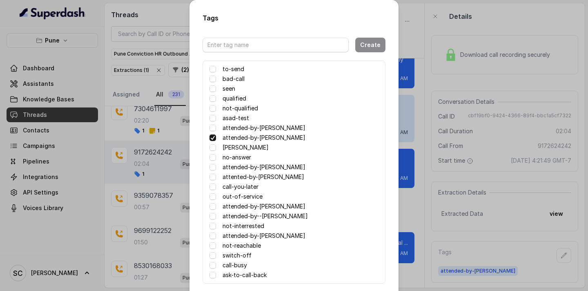
click at [418, 186] on div "Tags Create to-send bad-call seen qualified not-qualified asad-test attended-by…" at bounding box center [294, 145] width 588 height 291
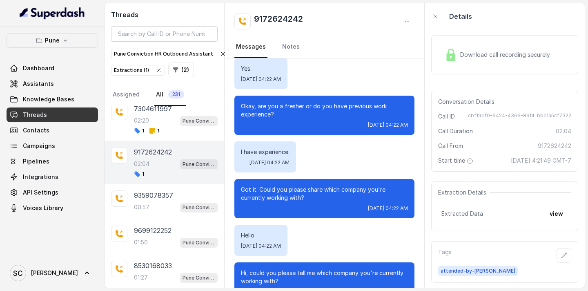
scroll to position [0, 0]
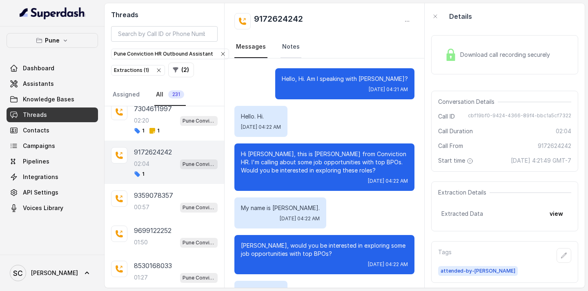
click at [288, 48] on link "Notes" at bounding box center [291, 47] width 21 height 22
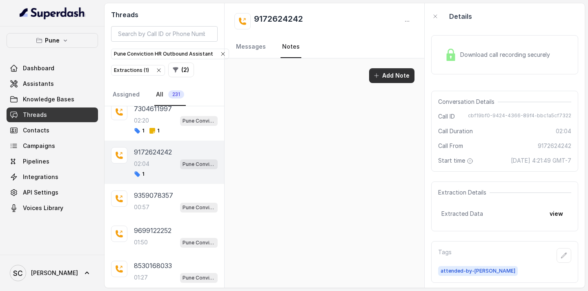
click at [397, 71] on button "Add Note" at bounding box center [391, 75] width 45 height 15
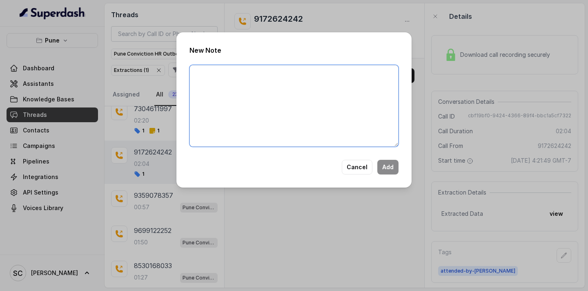
click at [199, 78] on textarea at bounding box center [294, 106] width 209 height 82
paste textarea "ood comms can process him barclays and infoysys too waiting for the details."
type textarea "o"
click at [200, 73] on textarea at bounding box center [294, 106] width 209 height 82
paste textarea "Name Number Recruiter Name of attender Comments AI Improvement"
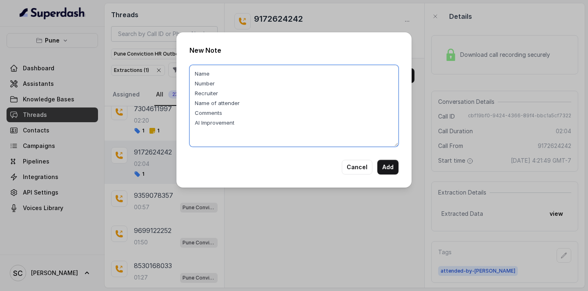
click at [225, 74] on textarea "Name Number Recruiter Name of attender Comments AI Improvement" at bounding box center [294, 106] width 209 height 82
click at [220, 88] on textarea "Name kalpana Number Recruiter Name of attender Comments AI Improvement" at bounding box center [294, 106] width 209 height 82
click at [221, 96] on textarea "Name kalpana Number 9172624242 Recruiter Name of attender Comments AI Improveme…" at bounding box center [294, 106] width 209 height 82
click at [245, 105] on textarea "Name kalpana Number 9172624242 Recruiter saba Name of attender Comments AI Impr…" at bounding box center [294, 106] width 209 height 82
click at [226, 113] on textarea "Name kalpana Number 9172624242 Recruiter saba Name of attender saba Comments AI…" at bounding box center [294, 106] width 209 height 82
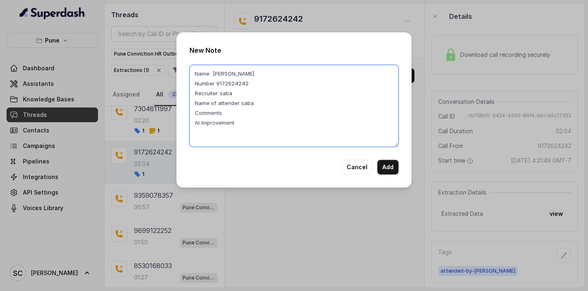
click at [223, 113] on textarea "Name kalpana Number 9172624242 Recruiter saba Name of attender saba Comments AI…" at bounding box center [294, 106] width 209 height 82
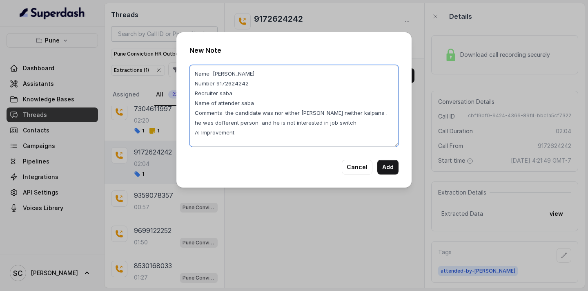
click at [237, 134] on textarea "Name kalpana Number 9172624242 Recruiter saba Name of attender saba Comments th…" at bounding box center [294, 106] width 209 height 82
click at [232, 112] on textarea "Name kalpana Number 9172624242 Recruiter saba Name of attender saba Comments th…" at bounding box center [294, 106] width 209 height 82
click at [227, 115] on textarea "Name kalpana Number 9172624242 Recruiter saba Name of attender saba Comments th…" at bounding box center [294, 106] width 209 height 82
drag, startPoint x: 227, startPoint y: 115, endPoint x: 272, endPoint y: 126, distance: 46.7
click at [272, 126] on textarea "Name kalpana Number 9172624242 Recruiter saba Name of attender saba Comments th…" at bounding box center [294, 106] width 209 height 82
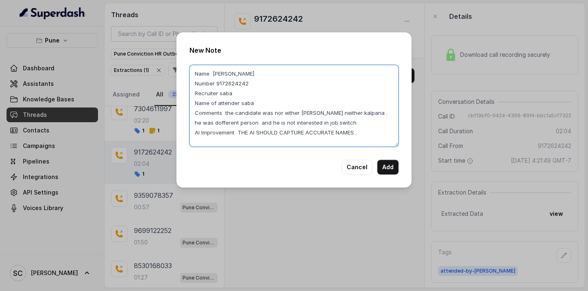
click at [272, 126] on textarea "Name kalpana Number 9172624242 Recruiter saba Name of attender saba Comments th…" at bounding box center [294, 106] width 209 height 82
drag, startPoint x: 226, startPoint y: 112, endPoint x: 337, endPoint y: 130, distance: 112.5
click at [337, 130] on textarea "Name kalpana Number 9172624242 Recruiter saba Name of attender saba Comments th…" at bounding box center [294, 106] width 209 height 82
click at [305, 101] on textarea "Name kalpana Number 9172624242 Recruiter saba Name of attender saba Comments th…" at bounding box center [294, 106] width 209 height 82
drag, startPoint x: 226, startPoint y: 114, endPoint x: 244, endPoint y: 112, distance: 18.1
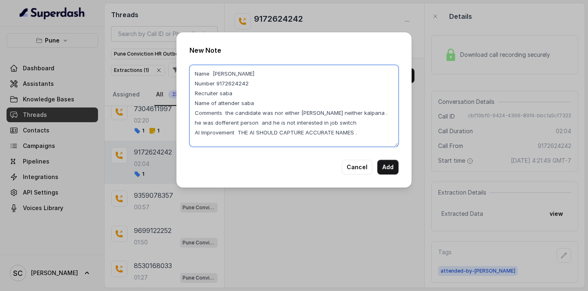
click at [238, 113] on textarea "Name kalpana Number 9172624242 Recruiter saba Name of attender saba Comments th…" at bounding box center [294, 106] width 209 height 82
click at [214, 113] on textarea "Name kalpana Number 9172624242 Recruiter saba Name of attender saba Comments th…" at bounding box center [294, 106] width 209 height 82
drag, startPoint x: 225, startPoint y: 112, endPoint x: 292, endPoint y: 129, distance: 69.1
click at [292, 129] on textarea "Name kalpana Number 9172624242 Recruiter saba Name of attender saba Comments th…" at bounding box center [294, 106] width 209 height 82
click at [259, 93] on textarea "Name kalpana Number 9172624242 Recruiter saba Name of attender saba Comments th…" at bounding box center [294, 106] width 209 height 82
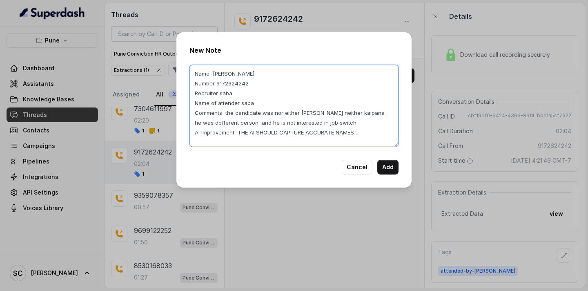
drag, startPoint x: 241, startPoint y: 132, endPoint x: 324, endPoint y: 132, distance: 82.5
click at [324, 132] on textarea "Name kalpana Number 9172624242 Recruiter saba Name of attender saba Comments th…" at bounding box center [294, 106] width 209 height 82
click at [209, 124] on textarea "Name kalpana Number 9172624242 Recruiter saba Name of attender saba Comments th…" at bounding box center [294, 106] width 209 height 82
drag, startPoint x: 239, startPoint y: 132, endPoint x: 324, endPoint y: 134, distance: 85.8
click at [324, 134] on textarea "Name kalpana Number 9172624242 Recruiter saba Name of attender saba Comments th…" at bounding box center [294, 106] width 209 height 82
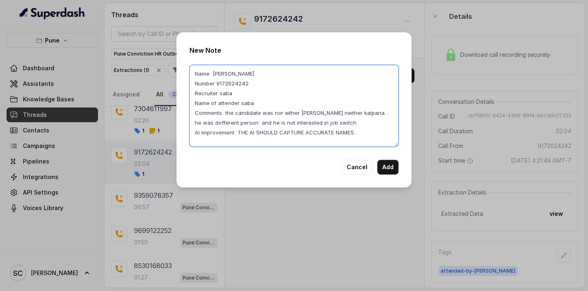
click at [300, 109] on textarea "Name kalpana Number 9172624242 Recruiter saba Name of attender saba Comments th…" at bounding box center [294, 106] width 209 height 82
drag, startPoint x: 239, startPoint y: 133, endPoint x: 296, endPoint y: 131, distance: 56.8
click at [296, 131] on textarea "Name kalpana Number 9172624242 Recruiter saba Name of attender saba Comments th…" at bounding box center [294, 106] width 209 height 82
drag, startPoint x: 239, startPoint y: 132, endPoint x: 273, endPoint y: 131, distance: 34.3
click at [273, 131] on textarea "Name kalpana Number 9172624242 Recruiter saba Name of attender saba Comments th…" at bounding box center [294, 106] width 209 height 82
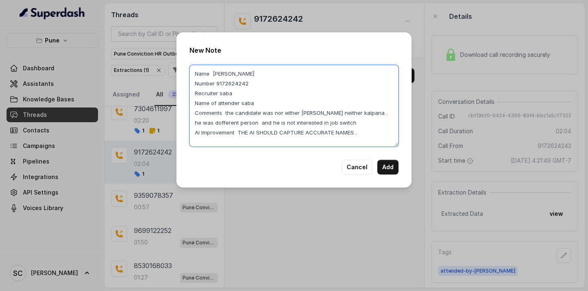
click at [240, 132] on textarea "Name kalpana Number 9172624242 Recruiter saba Name of attender saba Comments th…" at bounding box center [294, 106] width 209 height 82
click at [244, 132] on textarea "Name kalpana Number 9172624242 Recruiter saba Name of attender saba Comments th…" at bounding box center [294, 106] width 209 height 82
click at [235, 134] on textarea "Name kalpana Number 9172624242 Recruiter saba Name of attender saba Comments th…" at bounding box center [294, 106] width 209 height 82
drag, startPoint x: 237, startPoint y: 132, endPoint x: 339, endPoint y: 132, distance: 101.3
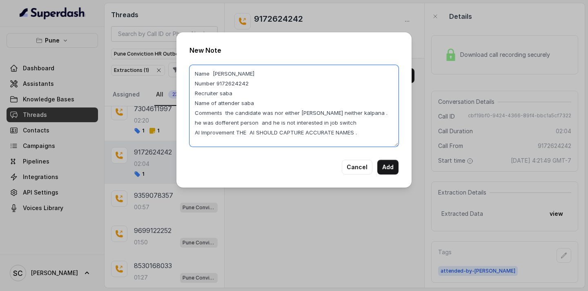
click at [339, 132] on textarea "Name kalpana Number 9172624242 Recruiter saba Name of attender saba Comments th…" at bounding box center [294, 106] width 209 height 82
type textarea "Name kalpana Number 9172624242 Recruiter saba Name of attender saba Comments th…"
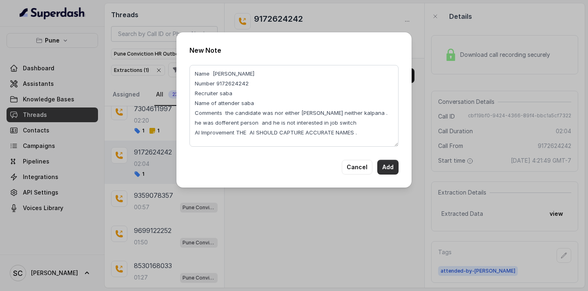
click at [385, 165] on button "Add" at bounding box center [388, 167] width 21 height 15
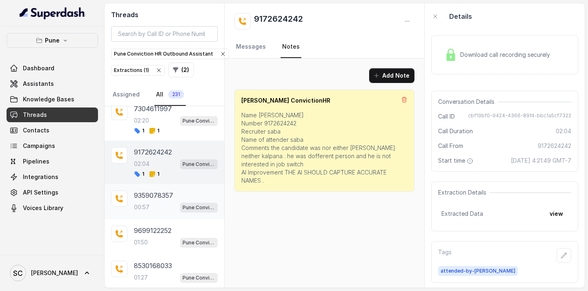
click at [155, 216] on div "9359078357 00:57 Pune Conviction HR Outbound Assistant" at bounding box center [165, 201] width 120 height 35
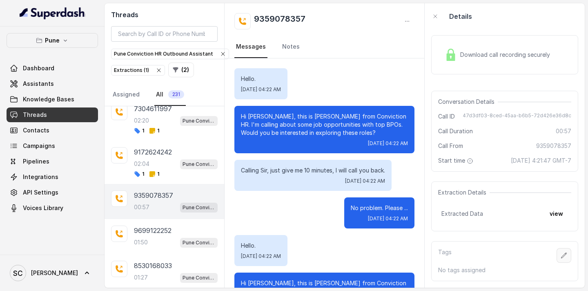
click at [564, 253] on icon "button" at bounding box center [564, 255] width 7 height 7
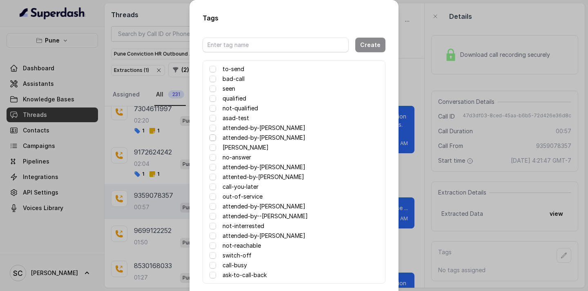
click at [214, 136] on span at bounding box center [213, 137] width 7 height 7
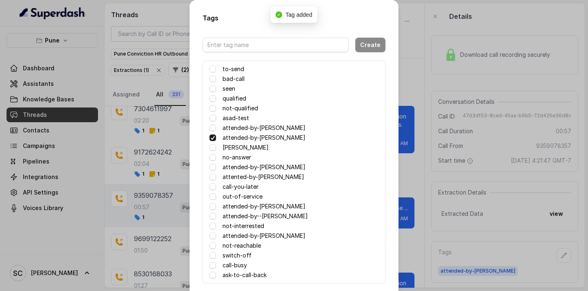
click at [407, 191] on div "Tags Create to-send bad-call seen qualified not-qualified asad-test attended-by…" at bounding box center [294, 145] width 588 height 291
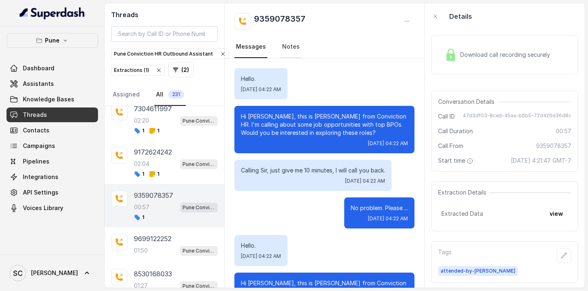
click at [287, 46] on link "Notes" at bounding box center [291, 47] width 21 height 22
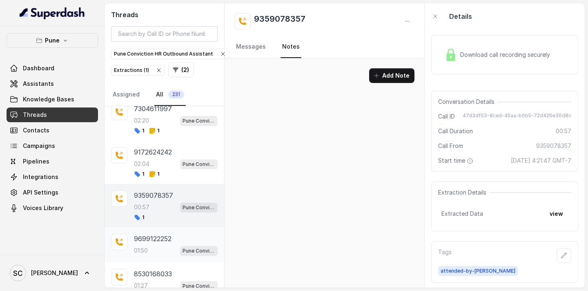
click at [171, 235] on p "9699122252" at bounding box center [153, 239] width 38 height 10
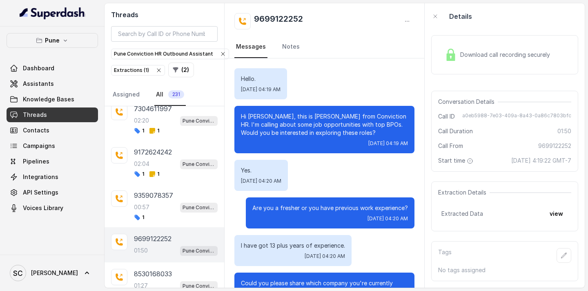
scroll to position [601, 0]
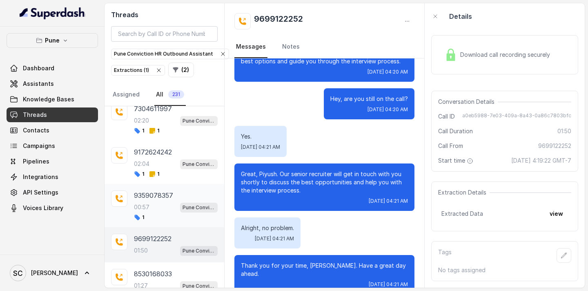
click at [143, 206] on p "00:57" at bounding box center [142, 207] width 16 height 8
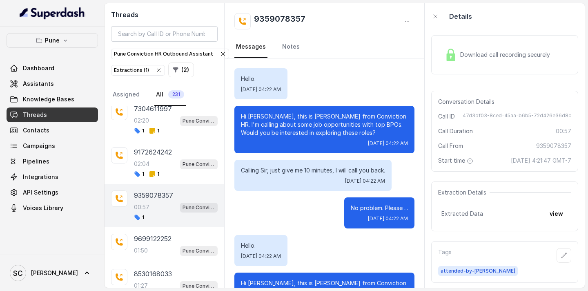
scroll to position [217, 0]
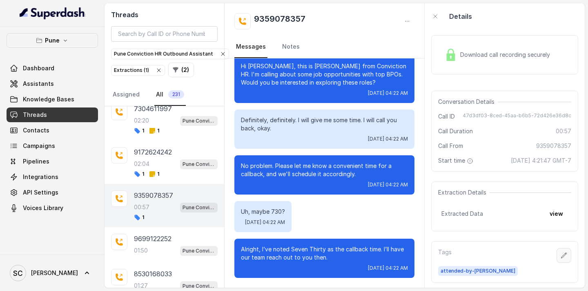
click at [560, 254] on button "button" at bounding box center [564, 255] width 15 height 15
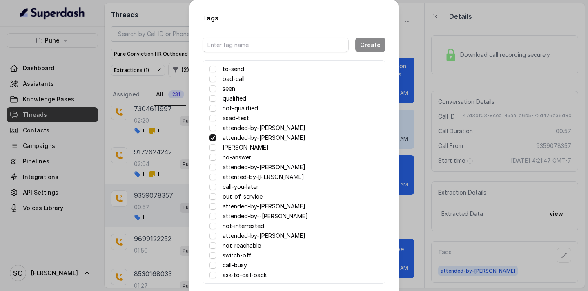
click at [411, 118] on div "Tags Create to-send bad-call seen qualified not-qualified asad-test attended-by…" at bounding box center [294, 145] width 588 height 291
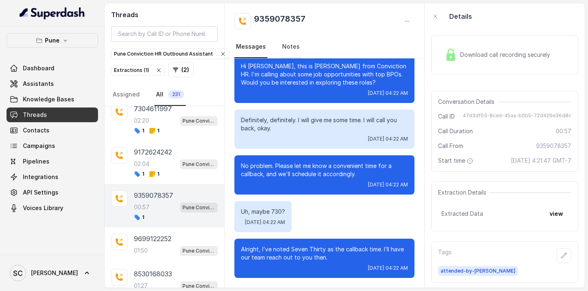
click at [292, 49] on link "Notes" at bounding box center [291, 47] width 21 height 22
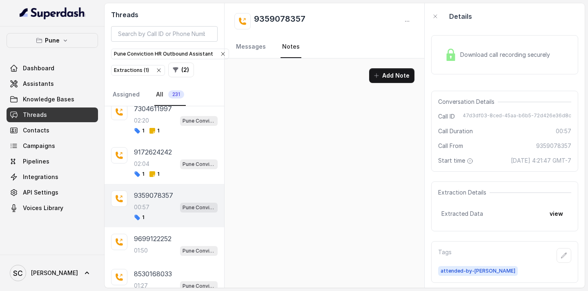
scroll to position [0, 0]
click at [384, 76] on button "Add Note" at bounding box center [391, 75] width 45 height 15
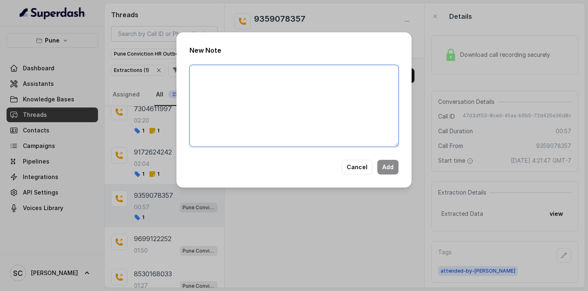
click at [191, 78] on textarea at bounding box center [294, 106] width 209 height 82
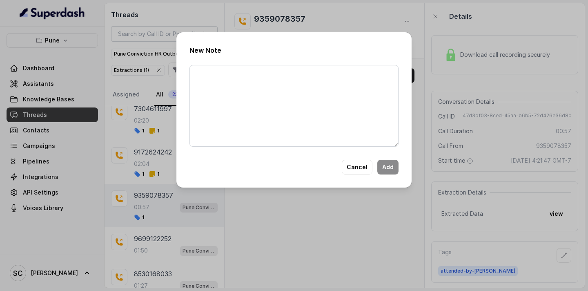
click at [149, 150] on div "New Note Cancel Add" at bounding box center [294, 145] width 588 height 291
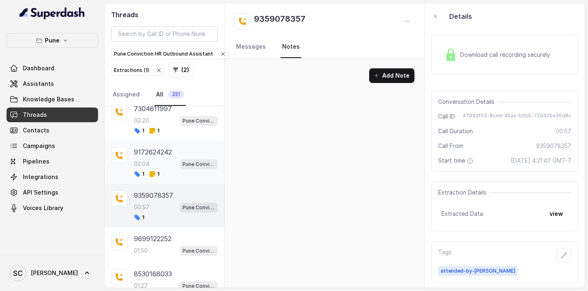
click at [147, 156] on p "9172624242" at bounding box center [153, 152] width 38 height 10
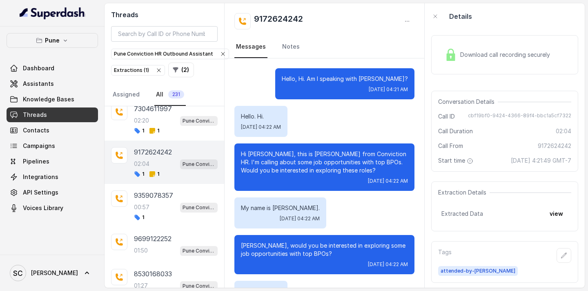
scroll to position [905, 0]
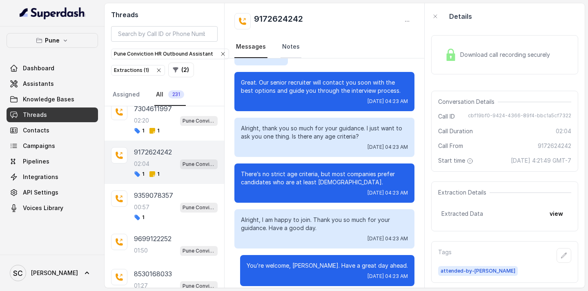
click at [290, 48] on link "Notes" at bounding box center [291, 47] width 21 height 22
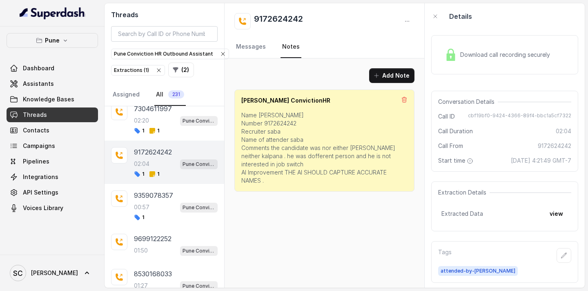
click at [244, 115] on p "Name kalpana Number 9172624242 Recruiter saba Name of attender saba Comments th…" at bounding box center [324, 148] width 166 height 74
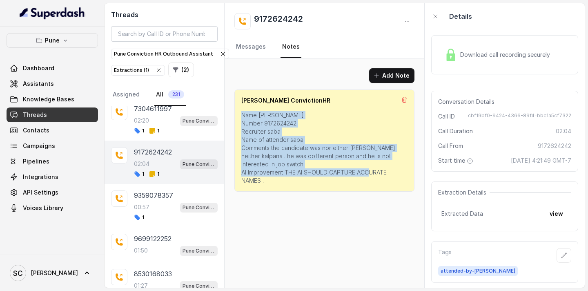
copy p "Name kalpana Number 9172624242 Recruiter saba Name of attender saba Comments th…"
drag, startPoint x: 243, startPoint y: 116, endPoint x: 290, endPoint y: 183, distance: 82.1
click at [290, 183] on p "Name kalpana Number 9172624242 Recruiter saba Name of attender saba Comments th…" at bounding box center [324, 148] width 166 height 74
click at [160, 208] on div "00:57 Pune Conviction HR Outbound Assistant" at bounding box center [176, 207] width 84 height 11
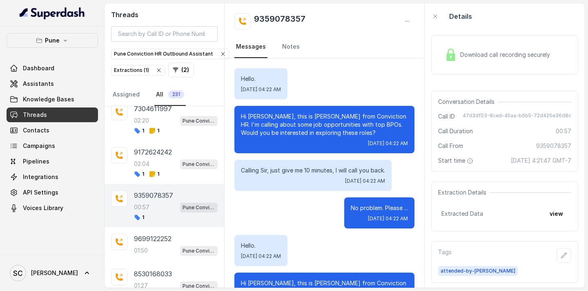
scroll to position [217, 0]
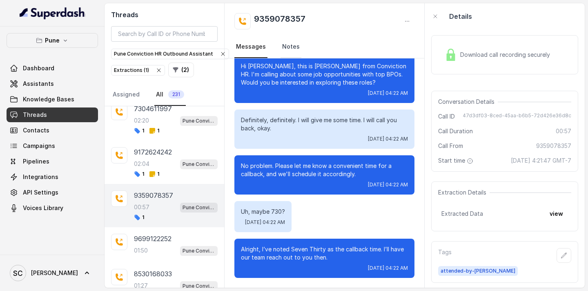
click at [289, 51] on link "Notes" at bounding box center [291, 47] width 21 height 22
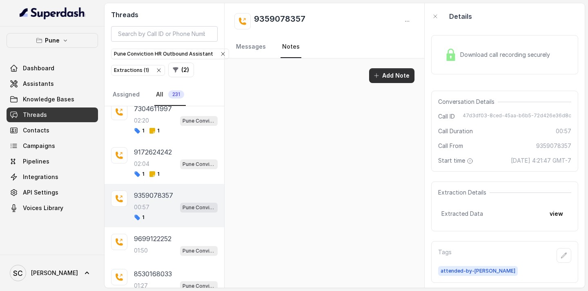
click at [396, 74] on button "Add Note" at bounding box center [391, 75] width 45 height 15
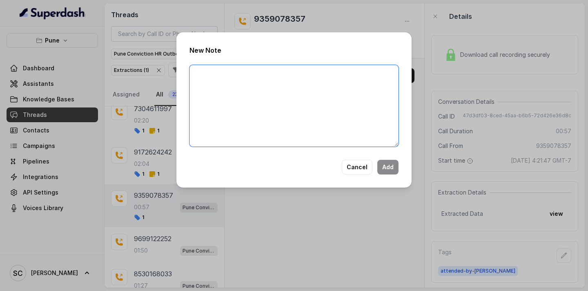
click at [210, 78] on textarea at bounding box center [294, 106] width 209 height 82
paste textarea "Name kalpana Number 9172624242 Recruiter saba Name of attender saba Comments th…"
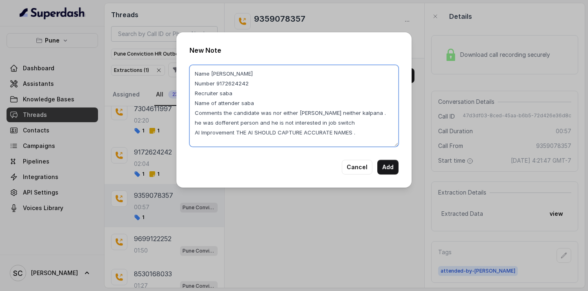
click at [234, 75] on textarea "Name kalpana Number 9172624242 Recruiter saba Name of attender saba Comments th…" at bounding box center [294, 106] width 209 height 82
click at [256, 85] on textarea "Name BASITH Number 9172624242 Recruiter saba Name of attender saba Comments the…" at bounding box center [294, 106] width 209 height 82
click at [312, 119] on textarea "Name BASITH Number 9359078357 Recruiter saba Name of attender saba Comments the…" at bounding box center [294, 106] width 209 height 82
click at [332, 127] on textarea "Name BASITH Number 9359078357 Recruiter saba Name of attender saba Comments the…" at bounding box center [294, 106] width 209 height 82
click at [333, 123] on textarea "Name BASITH Number 9359078357 Recruiter saba Name of attender saba Comments the…" at bounding box center [294, 106] width 209 height 82
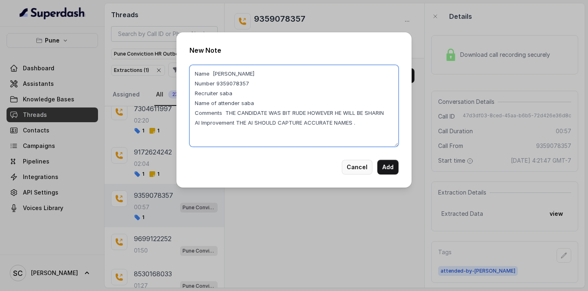
type textarea "Name BASITH Number 9359078357 Recruiter saba Name of attender saba Comments THE…"
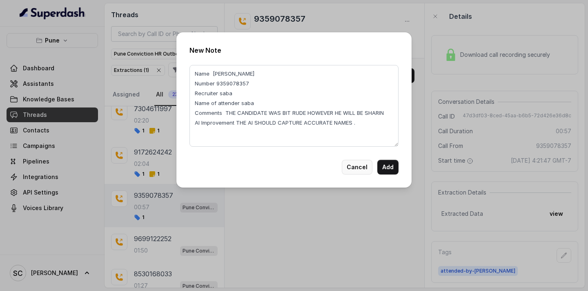
click at [360, 167] on button "Cancel" at bounding box center [357, 167] width 31 height 15
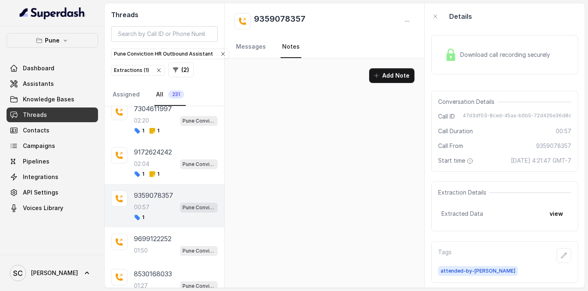
click at [196, 203] on span "Pune Conviction HR Outbound Assistant" at bounding box center [199, 208] width 38 height 10
click at [565, 253] on icon "button" at bounding box center [564, 254] width 5 height 5
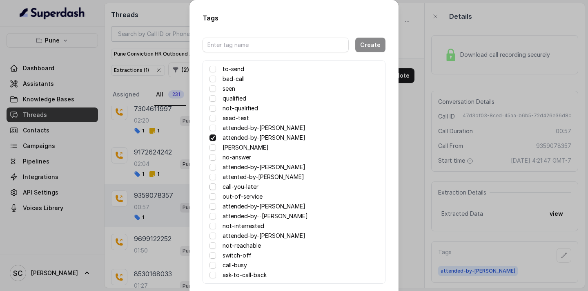
click at [212, 186] on span at bounding box center [213, 186] width 7 height 7
click at [418, 156] on div "Tags Create to-send bad-call seen qualified not-qualified asad-test attended-by…" at bounding box center [294, 145] width 588 height 291
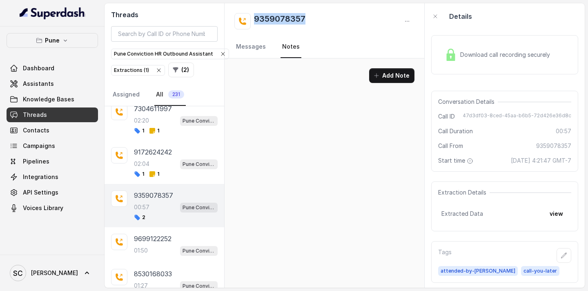
copy h2 "9359078357"
drag, startPoint x: 256, startPoint y: 18, endPoint x: 307, endPoint y: 18, distance: 51.1
click at [307, 18] on div "9359078357" at bounding box center [325, 21] width 180 height 16
click at [152, 206] on div "00:57 Pune Conviction HR Outbound Assistant" at bounding box center [176, 207] width 84 height 11
click at [157, 238] on p "9699122252" at bounding box center [153, 239] width 38 height 10
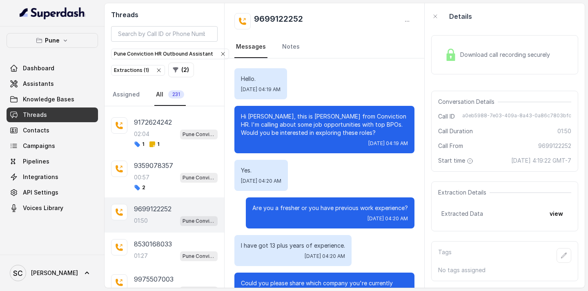
click at [494, 235] on div "Download call recording securely Conversation Details Call ID a0eb5988-7e03-409…" at bounding box center [505, 158] width 160 height 258
click at [565, 256] on icon "button" at bounding box center [564, 255] width 7 height 7
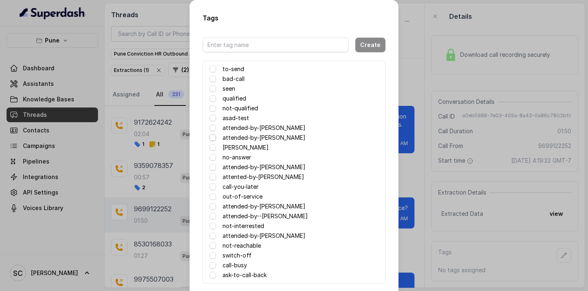
click at [213, 138] on span at bounding box center [213, 137] width 7 height 7
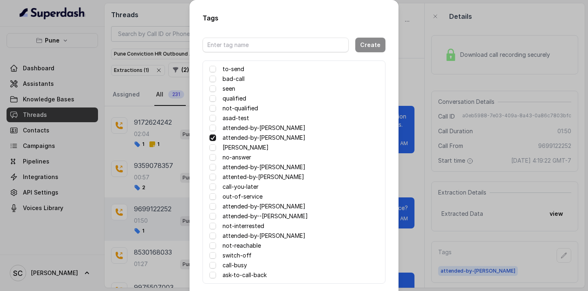
click at [408, 169] on div "Tags Create to-send bad-call seen qualified not-qualified asad-test attended-by…" at bounding box center [294, 145] width 588 height 291
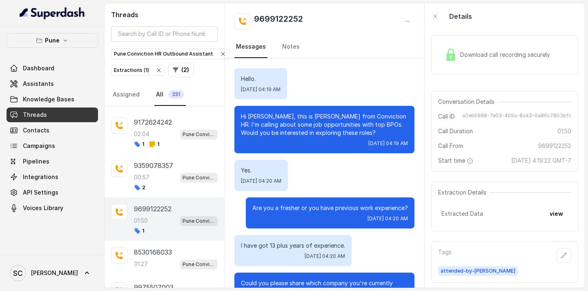
click at [264, 17] on h2 "9699122252" at bounding box center [278, 21] width 49 height 16
copy h2 "9699122252"
click at [567, 257] on icon "button" at bounding box center [564, 255] width 7 height 7
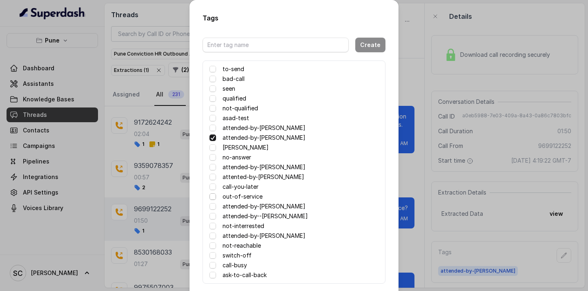
click at [213, 195] on span at bounding box center [213, 196] width 7 height 7
click at [413, 154] on div "Tags Create to-send bad-call seen qualified not-qualified asad-test attended-by…" at bounding box center [294, 145] width 588 height 291
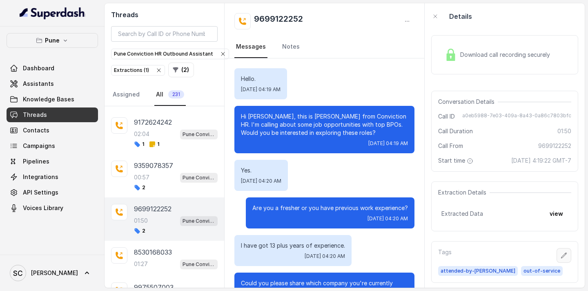
click at [565, 255] on icon "button" at bounding box center [564, 254] width 5 height 5
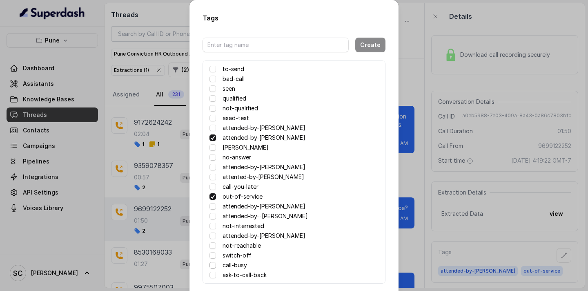
click at [212, 263] on span at bounding box center [213, 265] width 7 height 7
click at [213, 196] on span at bounding box center [213, 196] width 7 height 7
click at [168, 184] on div "Tags Create to-send bad-call seen qualified not-qualified asad-test attended-by…" at bounding box center [294, 145] width 588 height 291
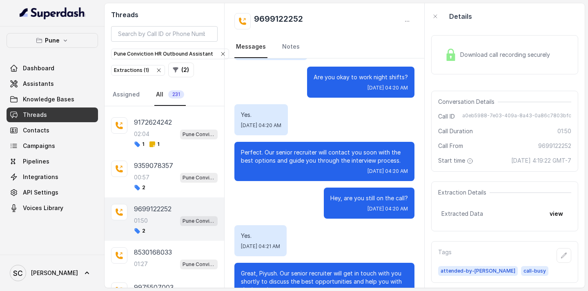
scroll to position [601, 0]
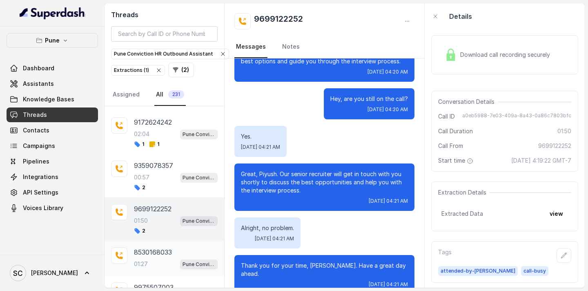
click at [154, 258] on div "8530168033 01:27 Pune Conviction HR Outbound Assistant" at bounding box center [176, 258] width 84 height 22
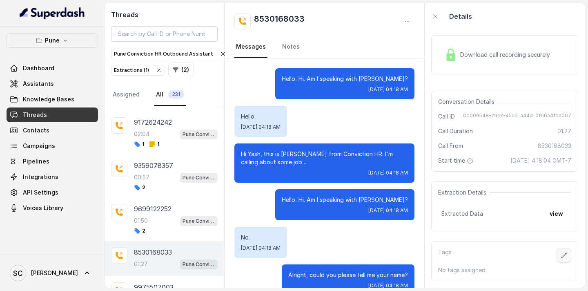
click at [562, 254] on icon "button" at bounding box center [564, 255] width 7 height 7
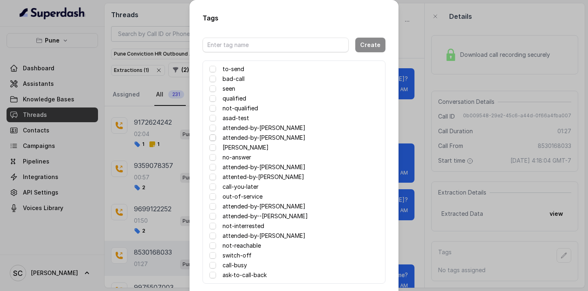
click at [214, 136] on span at bounding box center [213, 137] width 7 height 7
click at [425, 178] on div "Tags Create to-send bad-call seen qualified not-qualified asad-test attended-by…" at bounding box center [294, 145] width 588 height 291
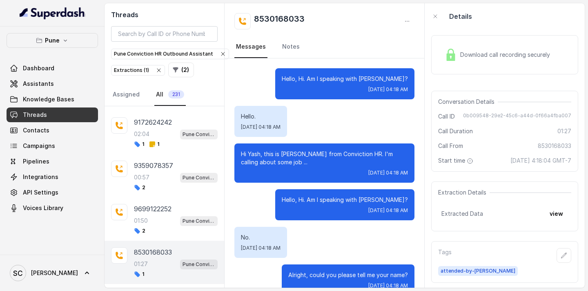
scroll to position [18, 0]
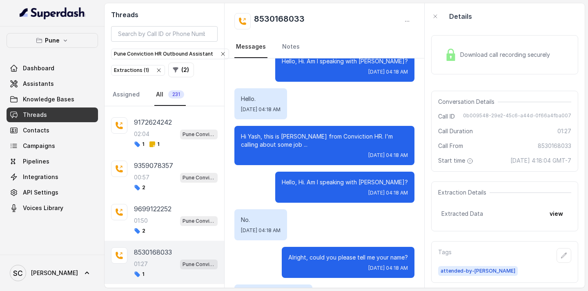
click at [278, 14] on h2 "8530168033" at bounding box center [279, 21] width 51 height 16
copy h2 "8530168033"
click at [565, 258] on icon "button" at bounding box center [564, 255] width 7 height 7
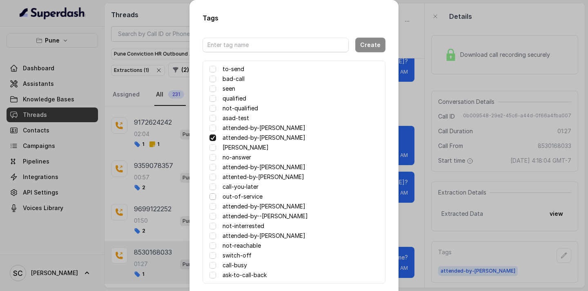
click at [212, 196] on span at bounding box center [213, 196] width 7 height 7
click at [172, 199] on div "Tags Create to-send bad-call seen qualified not-qualified asad-test attended-by…" at bounding box center [294, 145] width 588 height 291
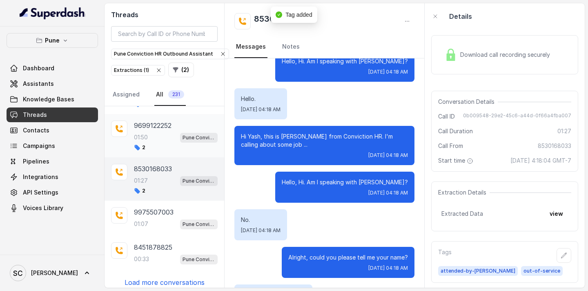
scroll to position [1974, 0]
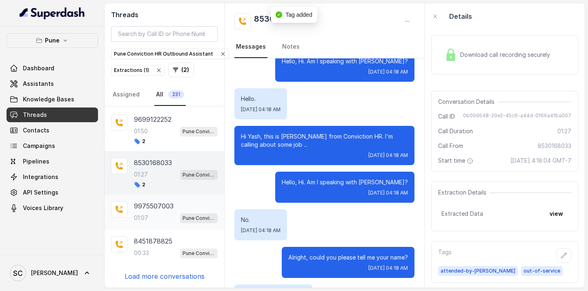
click at [161, 215] on div "01:07 Pune Conviction HR Outbound Assistant" at bounding box center [176, 217] width 84 height 11
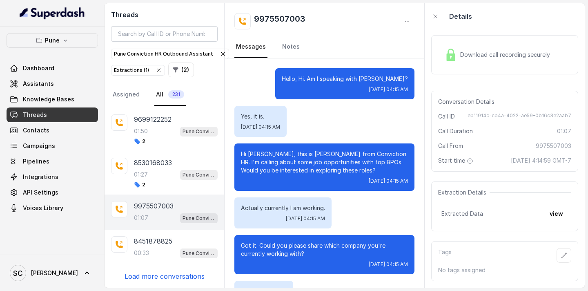
scroll to position [472, 0]
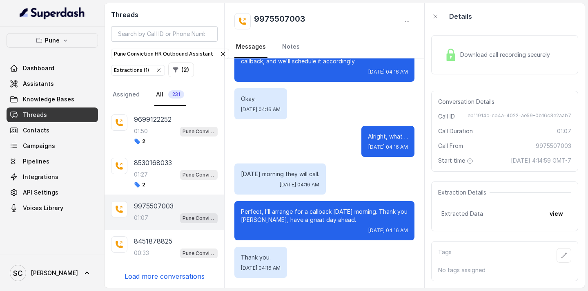
click at [166, 208] on p "9975507003" at bounding box center [154, 206] width 40 height 10
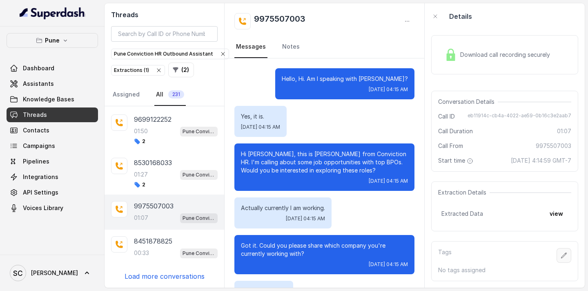
click at [564, 256] on icon "button" at bounding box center [564, 254] width 5 height 5
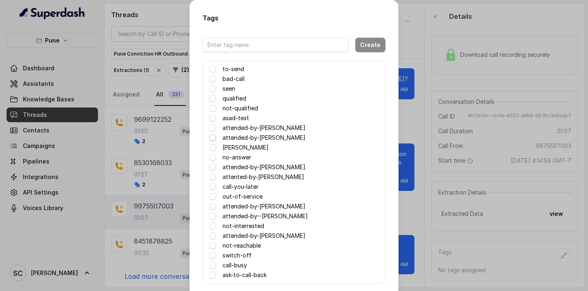
click at [212, 137] on span at bounding box center [213, 137] width 7 height 7
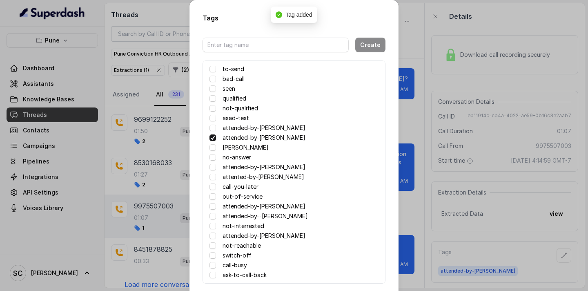
click at [417, 189] on div "Tags Create to-send bad-call seen qualified not-qualified asad-test attended-by…" at bounding box center [294, 145] width 588 height 291
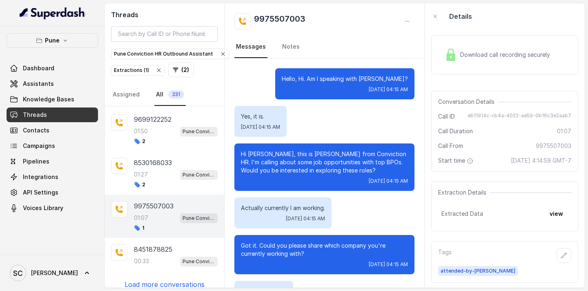
click at [264, 15] on h2 "9975507003" at bounding box center [279, 21] width 51 height 16
copy h2 "9975507003"
click at [567, 256] on icon "button" at bounding box center [564, 255] width 7 height 7
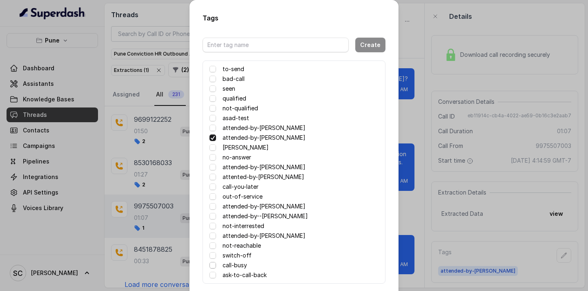
click at [212, 264] on span at bounding box center [213, 265] width 7 height 7
click at [438, 230] on div "Tags Create to-send bad-call seen qualified not-qualified asad-test attended-by…" at bounding box center [294, 145] width 588 height 291
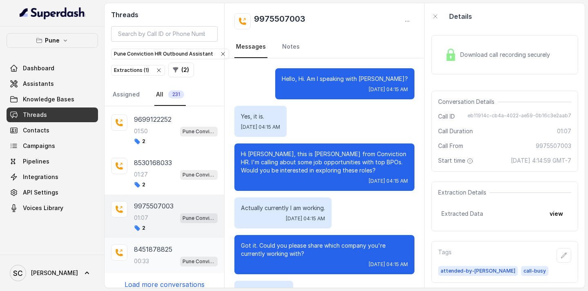
click at [161, 250] on p "8451878825" at bounding box center [153, 249] width 38 height 10
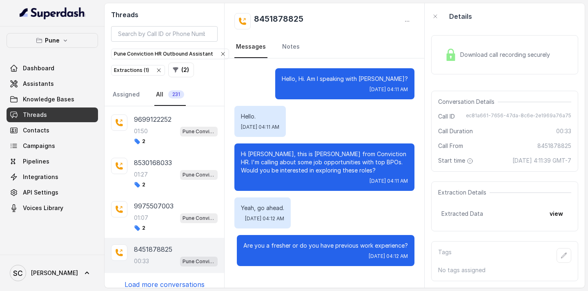
click at [161, 250] on p "8451878825" at bounding box center [153, 249] width 38 height 10
click at [272, 16] on h2 "8451878825" at bounding box center [278, 21] width 49 height 16
copy h2 "8451878825"
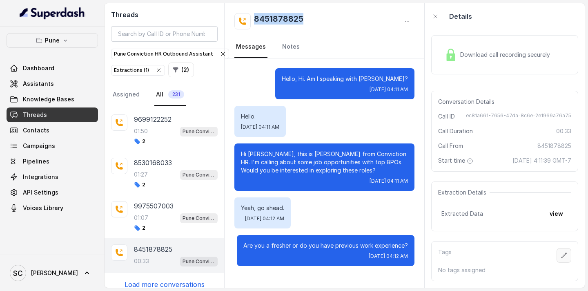
click at [565, 250] on button "button" at bounding box center [564, 255] width 15 height 15
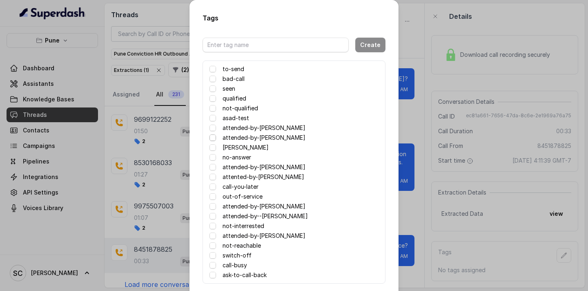
click at [213, 136] on span at bounding box center [213, 137] width 7 height 7
click at [212, 136] on span at bounding box center [213, 137] width 7 height 7
click at [212, 226] on span at bounding box center [213, 226] width 7 height 7
click at [211, 138] on span at bounding box center [213, 137] width 7 height 7
click at [215, 225] on span at bounding box center [213, 226] width 7 height 7
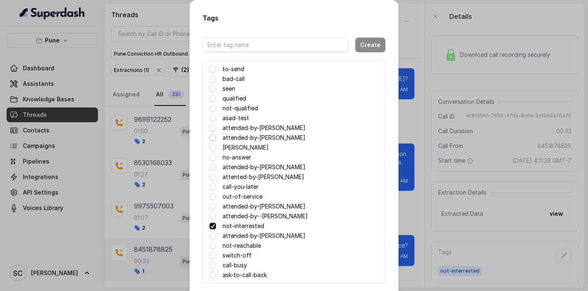
click at [213, 139] on span at bounding box center [213, 137] width 7 height 7
click at [211, 138] on span at bounding box center [213, 137] width 7 height 7
click at [419, 123] on div "Tags Create to-send bad-call seen qualified not-qualified asad-test attended-by…" at bounding box center [294, 145] width 588 height 291
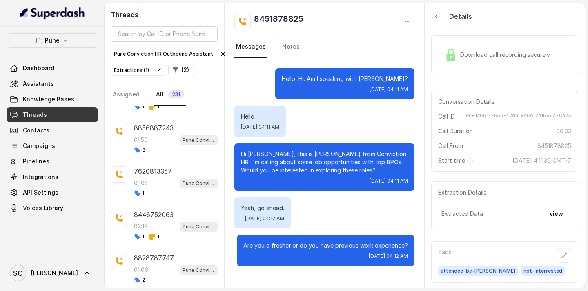
scroll to position [34, 0]
click at [166, 152] on div "3" at bounding box center [176, 149] width 84 height 7
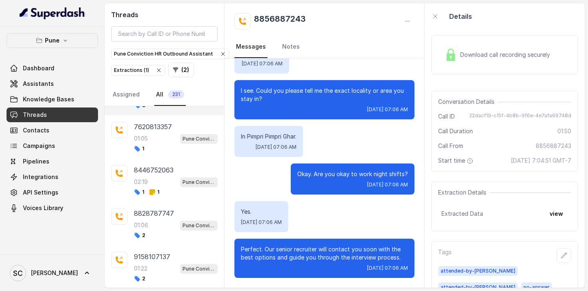
scroll to position [81, 0]
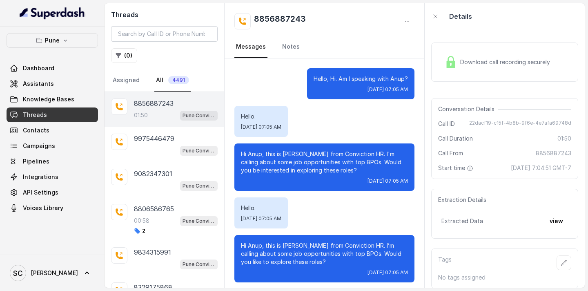
scroll to position [588, 0]
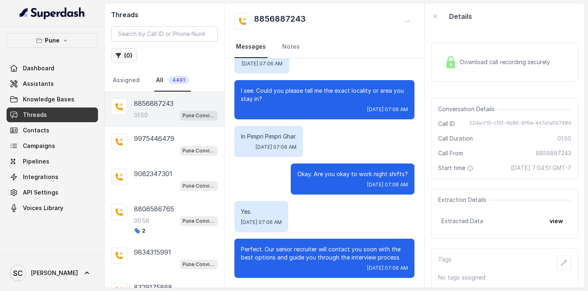
click at [127, 56] on button "( 0 )" at bounding box center [124, 55] width 26 height 15
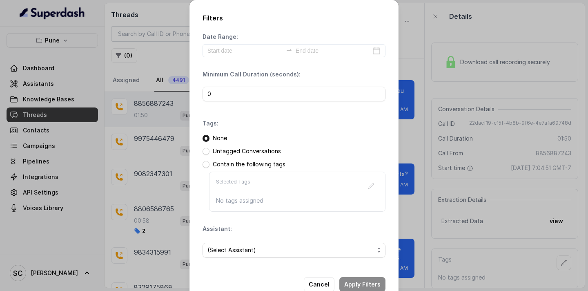
scroll to position [20, 0]
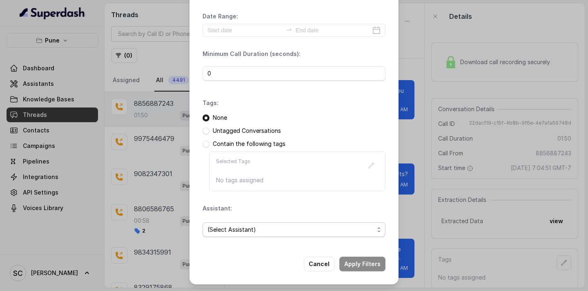
click at [239, 234] on span "(Select Assistant)" at bounding box center [291, 230] width 167 height 10
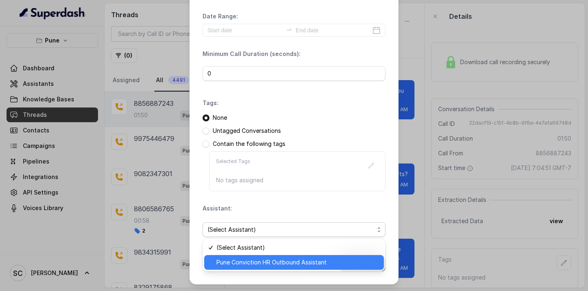
click at [237, 262] on span "Pune Conviction HR Outbound Assistant" at bounding box center [298, 262] width 163 height 10
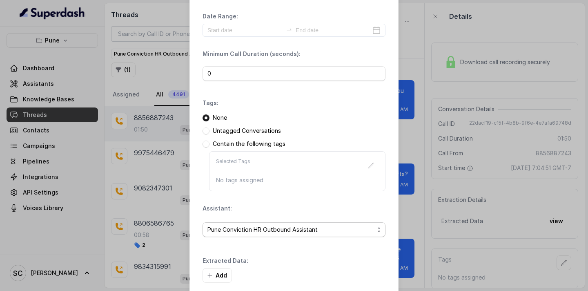
scroll to position [60, 0]
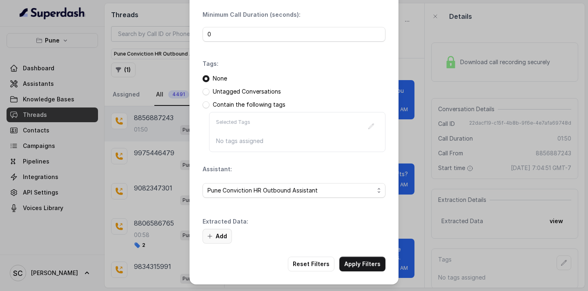
click at [214, 235] on button "Add" at bounding box center [217, 236] width 29 height 15
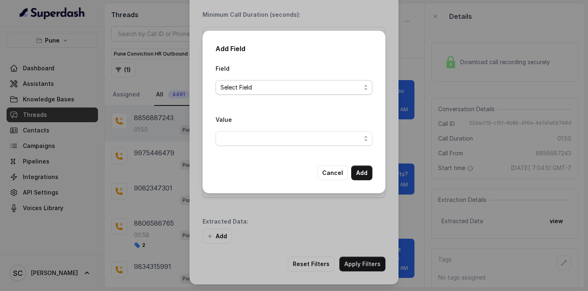
click at [268, 86] on span "Select Field" at bounding box center [291, 88] width 141 height 10
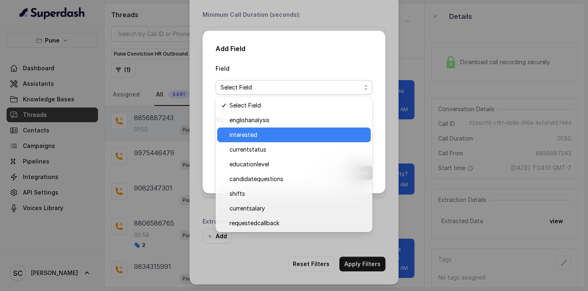
click at [252, 132] on span "interested" at bounding box center [298, 135] width 136 height 10
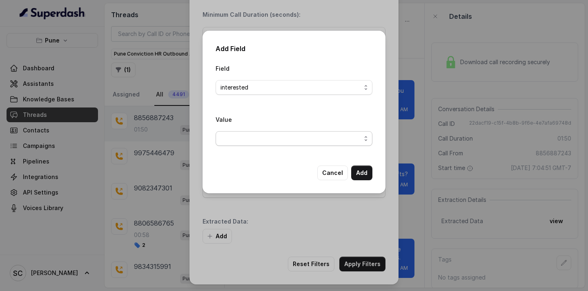
click at [246, 139] on span "button" at bounding box center [294, 138] width 157 height 15
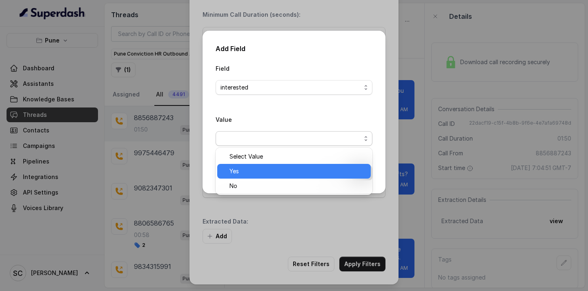
click at [239, 169] on span "Yes" at bounding box center [298, 171] width 136 height 10
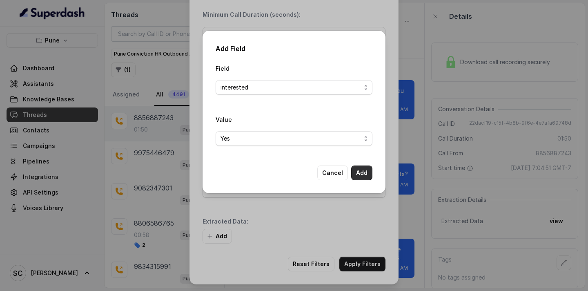
click at [359, 172] on button "Add" at bounding box center [361, 172] width 21 height 15
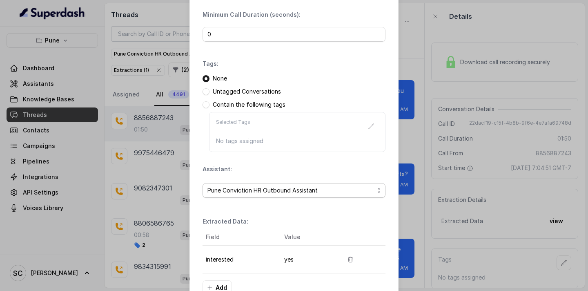
scroll to position [111, 0]
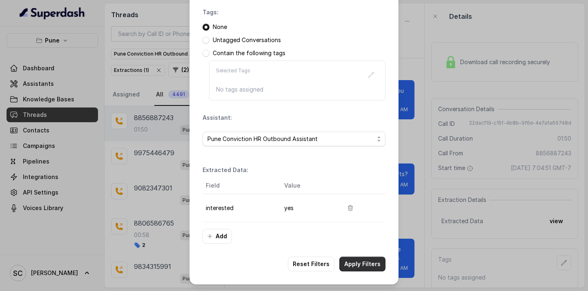
click at [349, 264] on button "Apply Filters" at bounding box center [363, 264] width 46 height 15
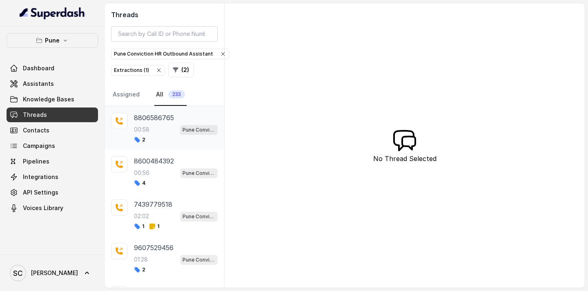
click at [157, 137] on div "2" at bounding box center [176, 139] width 84 height 7
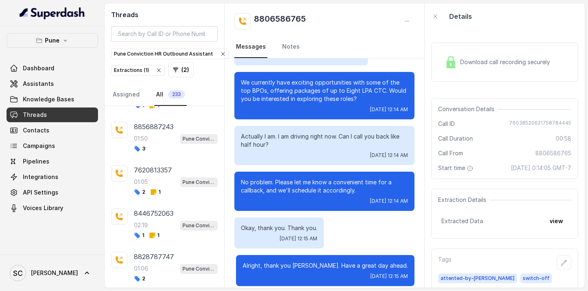
scroll to position [275, 0]
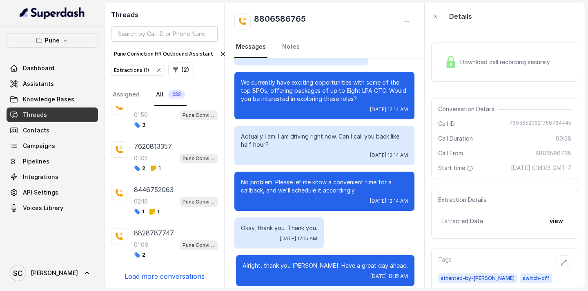
click at [151, 276] on p "Load more conversations" at bounding box center [165, 276] width 80 height 10
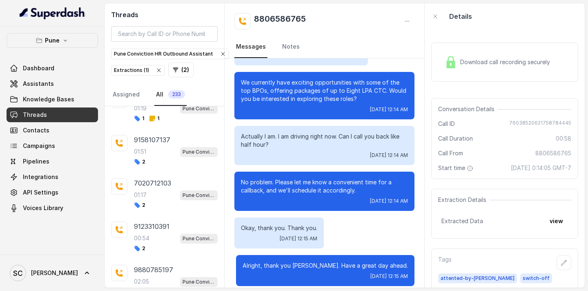
scroll to position [708, 0]
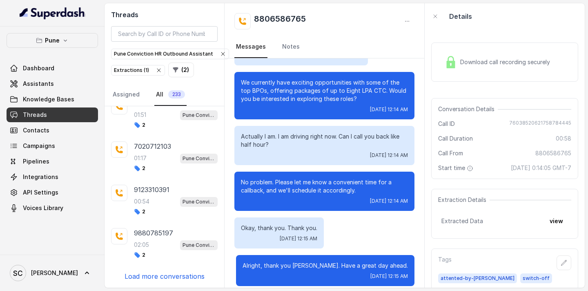
click at [158, 276] on p "Load more conversations" at bounding box center [165, 276] width 80 height 10
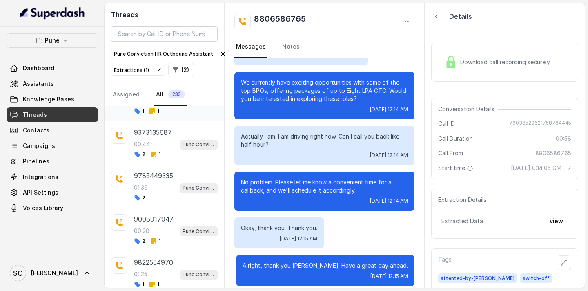
scroll to position [1141, 0]
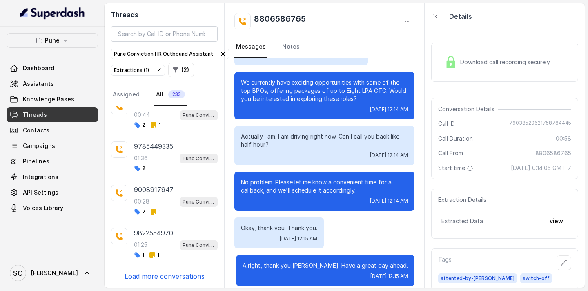
click at [161, 277] on p "Load more conversations" at bounding box center [165, 276] width 80 height 10
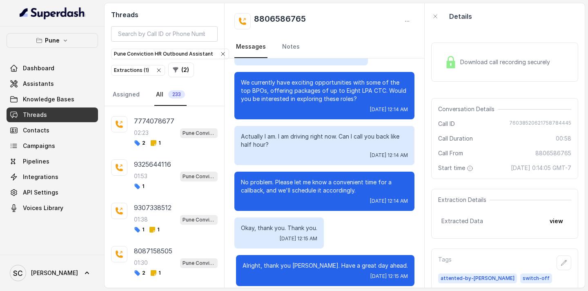
scroll to position [1574, 0]
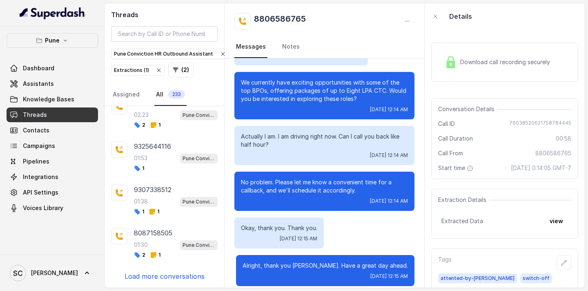
click at [168, 278] on p "Load more conversations" at bounding box center [165, 276] width 80 height 10
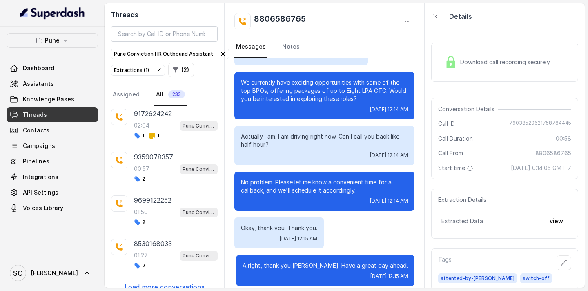
scroll to position [2007, 0]
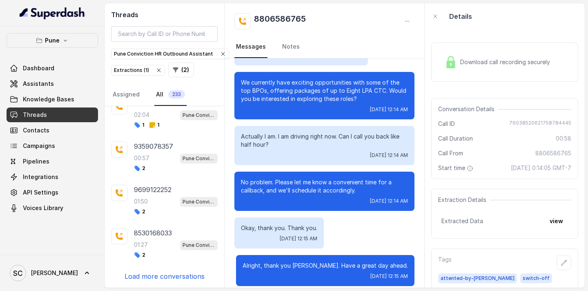
click at [168, 277] on p "Load more conversations" at bounding box center [165, 276] width 80 height 10
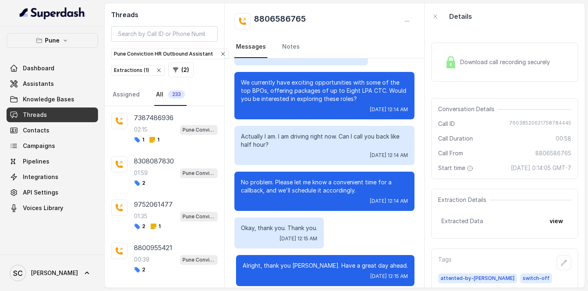
scroll to position [2440, 0]
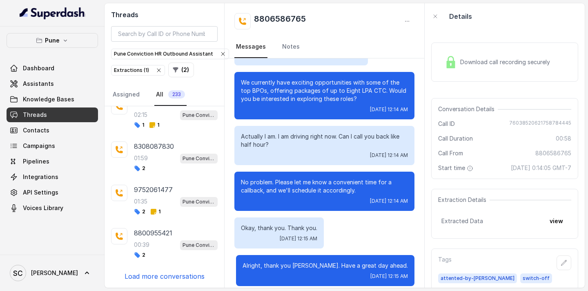
click at [170, 276] on p "Load more conversations" at bounding box center [165, 276] width 80 height 10
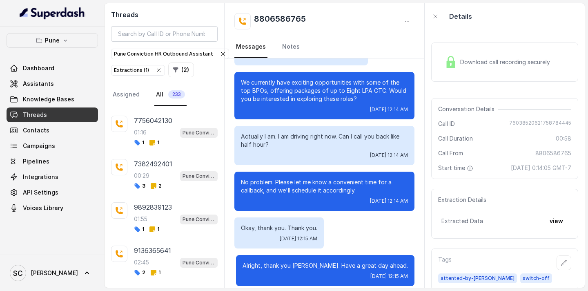
scroll to position [2873, 0]
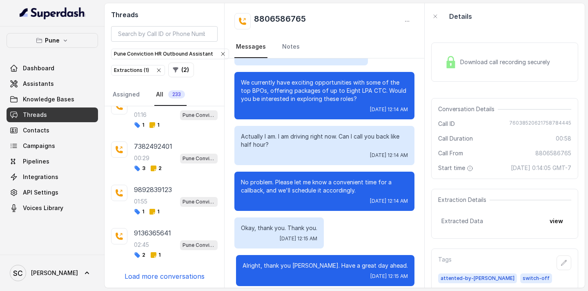
click at [170, 276] on p "Load more conversations" at bounding box center [165, 276] width 80 height 10
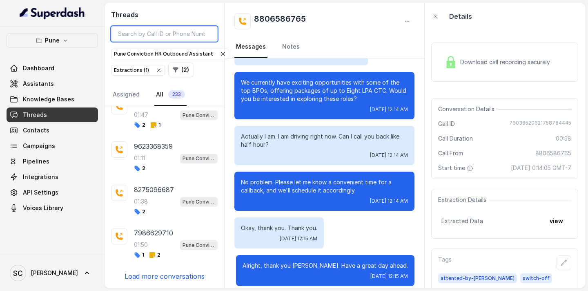
click at [136, 39] on input "search" at bounding box center [164, 34] width 107 height 16
paste input "8828787747"
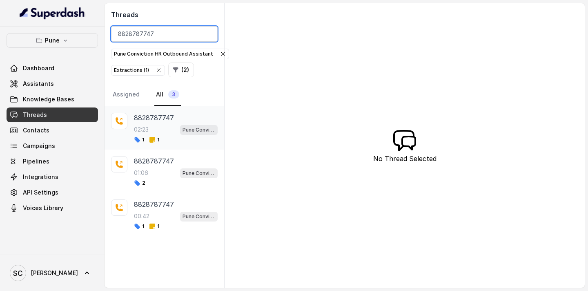
type input "8828787747"
click at [157, 122] on p "8828787747" at bounding box center [154, 118] width 40 height 10
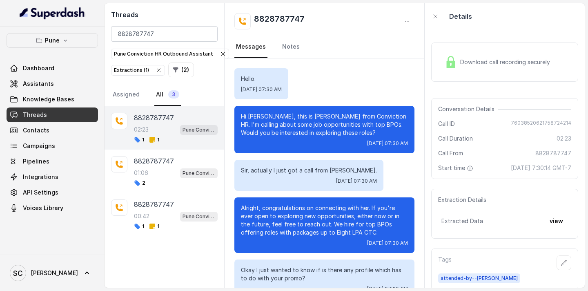
scroll to position [866, 0]
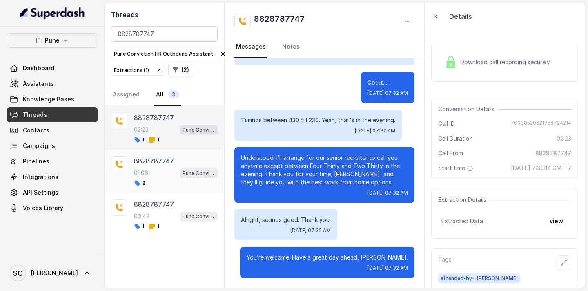
click at [153, 163] on p "8828787747" at bounding box center [154, 161] width 40 height 10
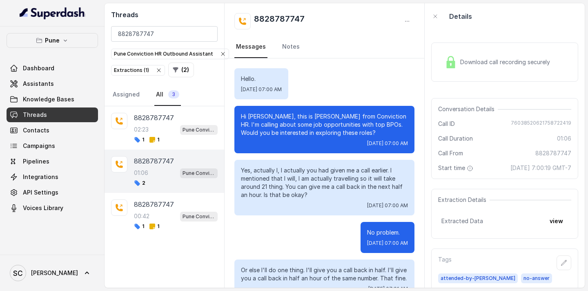
scroll to position [279, 0]
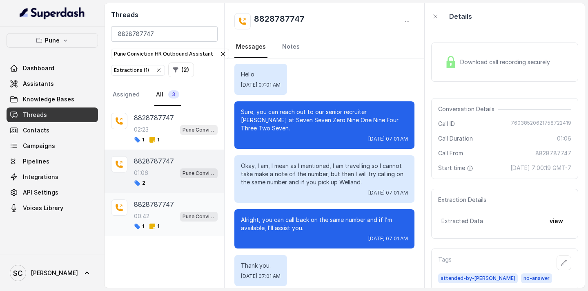
click at [155, 205] on p "8828787747" at bounding box center [154, 204] width 40 height 10
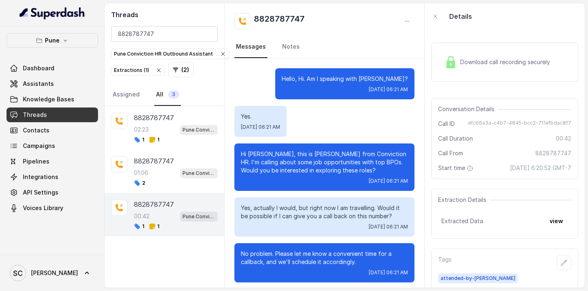
scroll to position [163, 0]
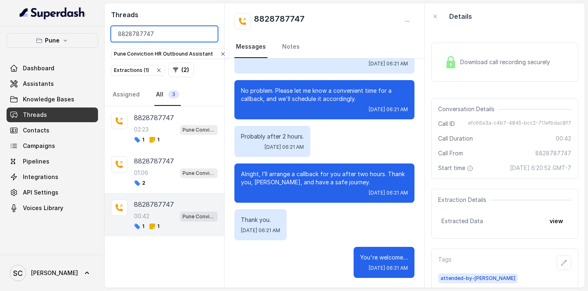
click at [145, 35] on input "8828787747" at bounding box center [164, 34] width 107 height 16
click at [207, 36] on input "8828787747" at bounding box center [164, 34] width 107 height 16
